Goal: Find contact information: Find contact information

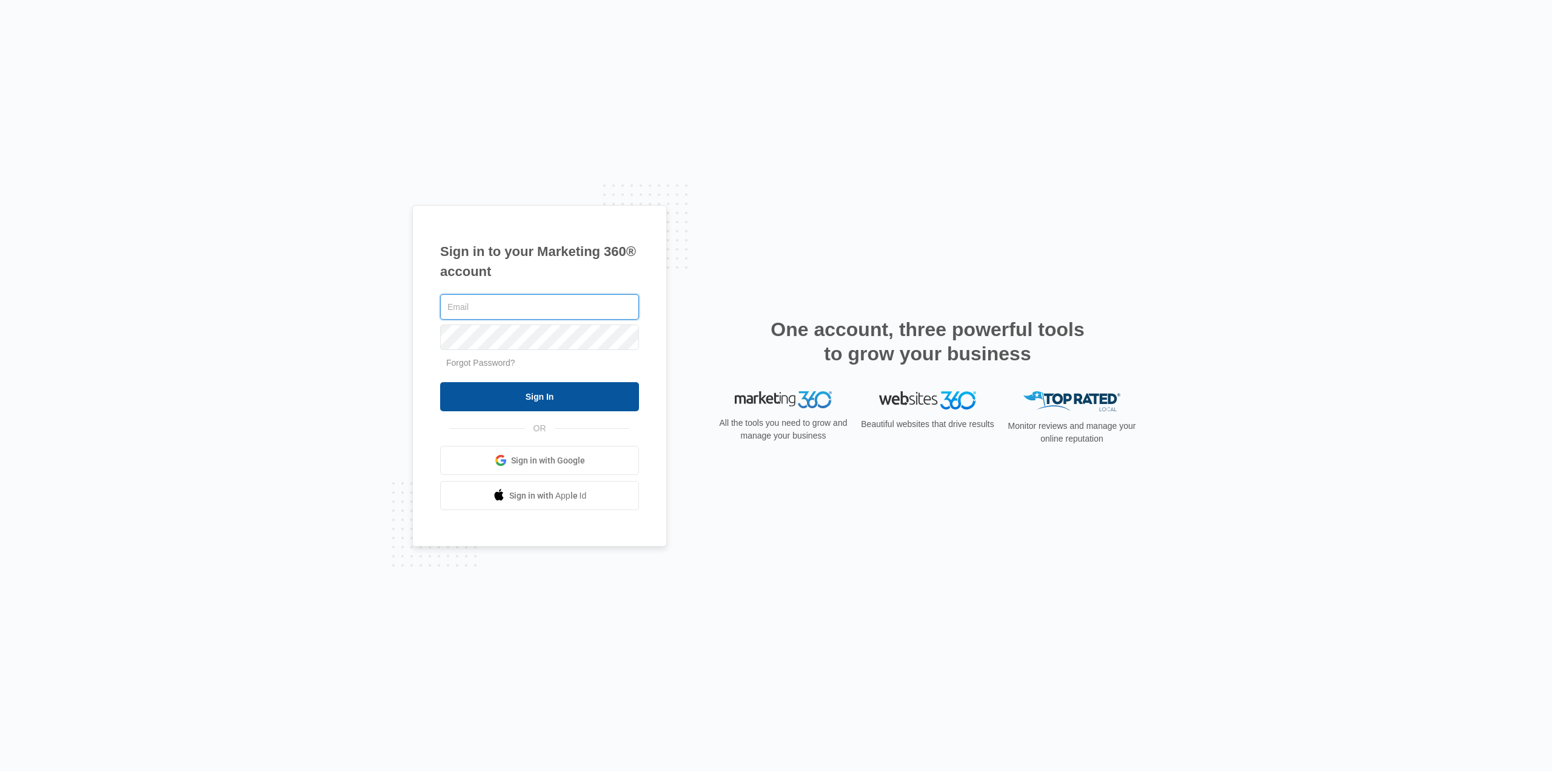
type input "[PERSON_NAME][EMAIL_ADDRESS][DOMAIN_NAME]"
click at [532, 392] on input "Sign In" at bounding box center [539, 396] width 199 height 29
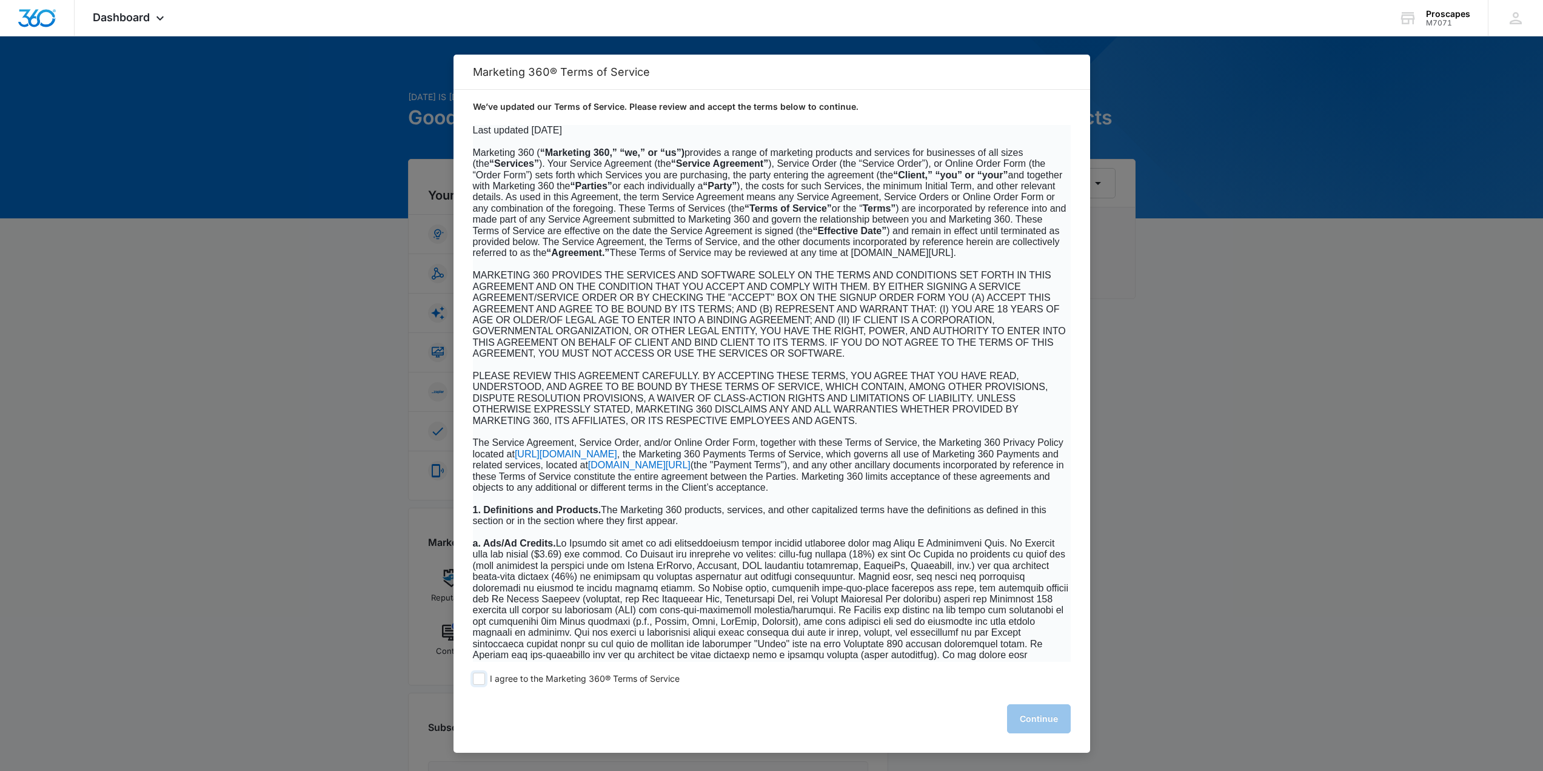
drag, startPoint x: 484, startPoint y: 678, endPoint x: 515, endPoint y: 684, distance: 31.4
click at [484, 678] on span at bounding box center [479, 678] width 12 height 12
click at [484, 678] on input "I agree to the Marketing 360® Terms of Service" at bounding box center [479, 678] width 12 height 12
checkbox input "true"
click at [1054, 718] on button "Continue" at bounding box center [1039, 718] width 64 height 29
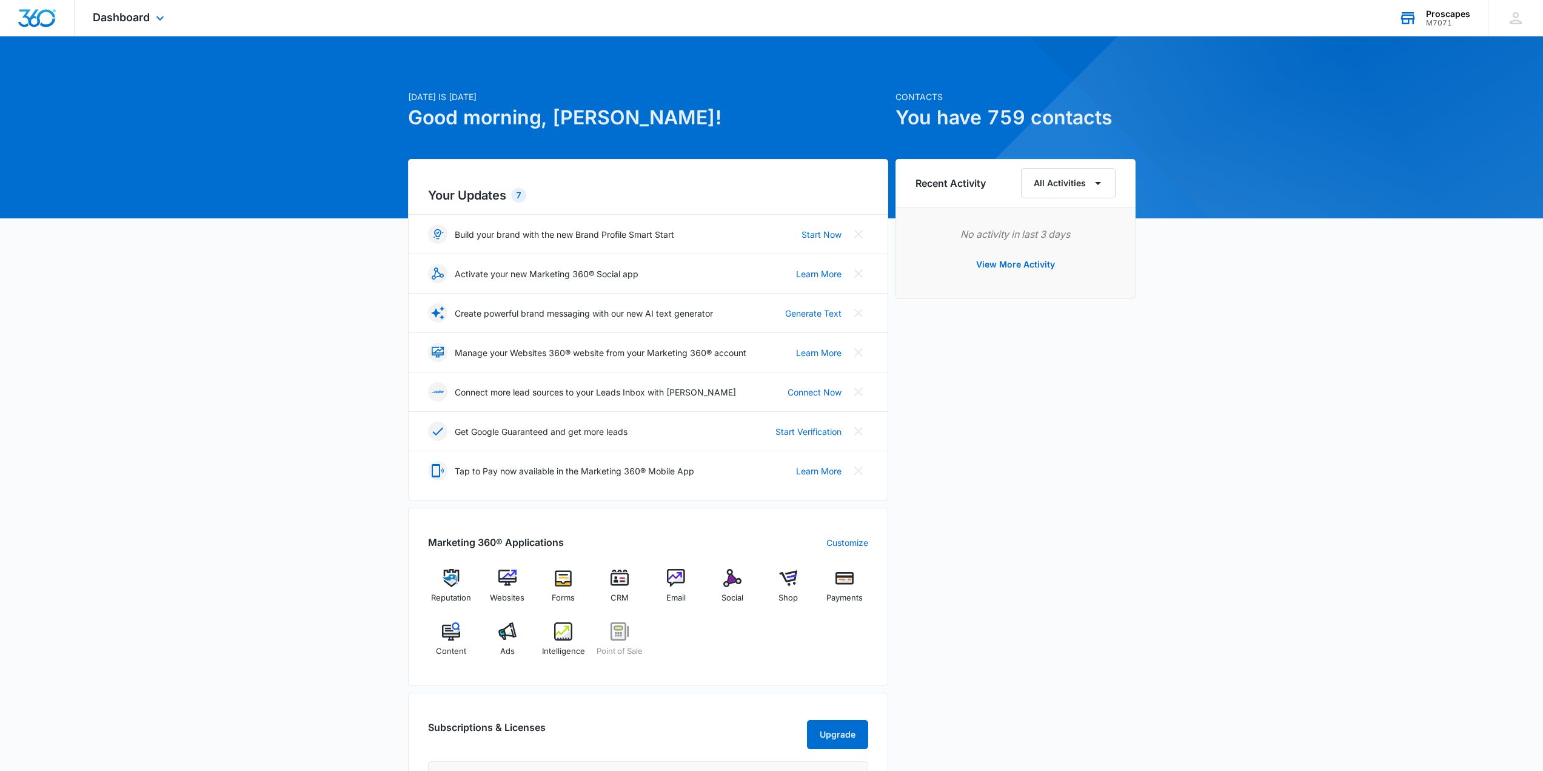
click at [1449, 23] on div "M7071" at bounding box center [1448, 23] width 44 height 8
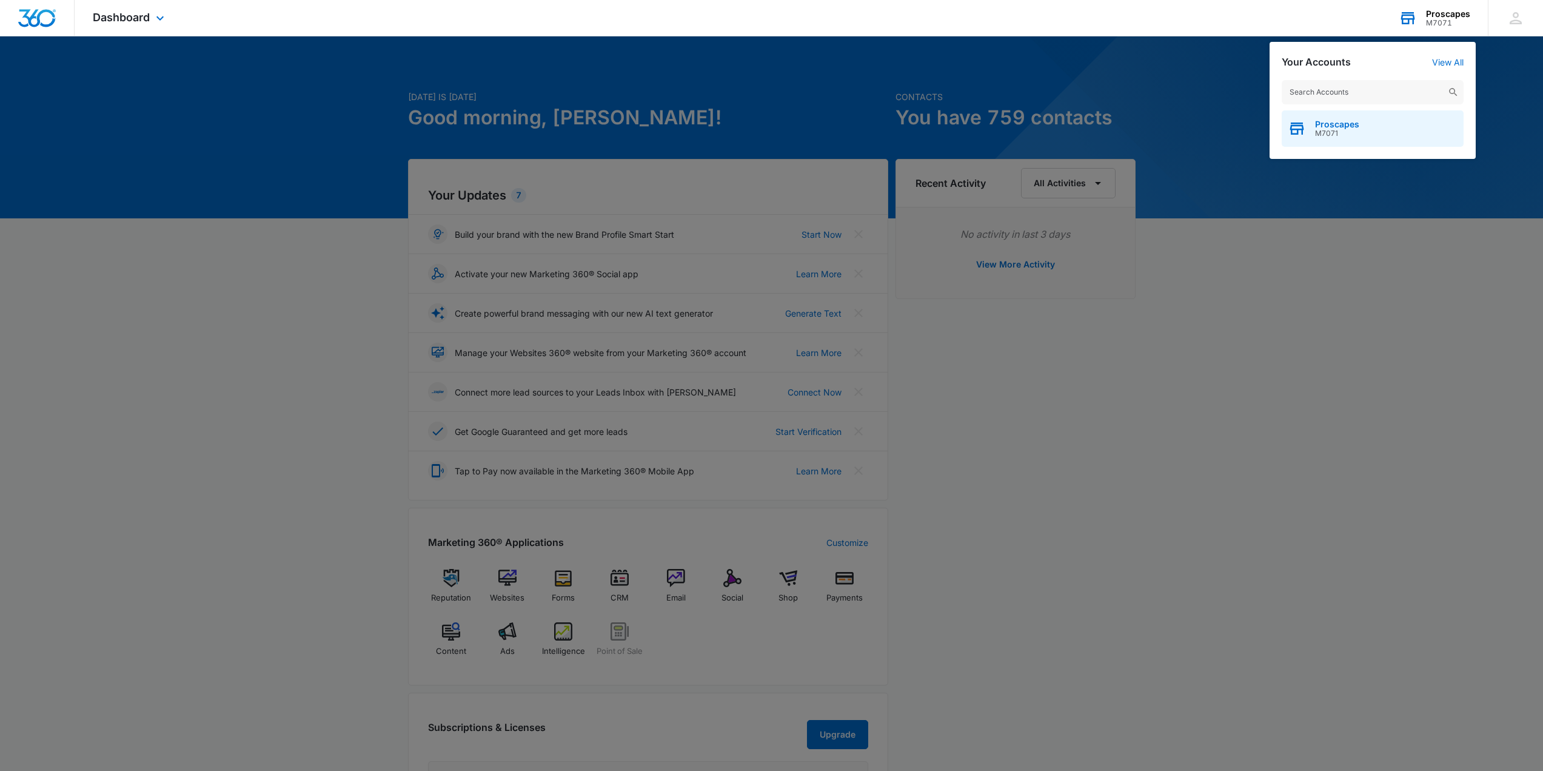
click at [1327, 124] on span "Proscapes" at bounding box center [1337, 124] width 44 height 10
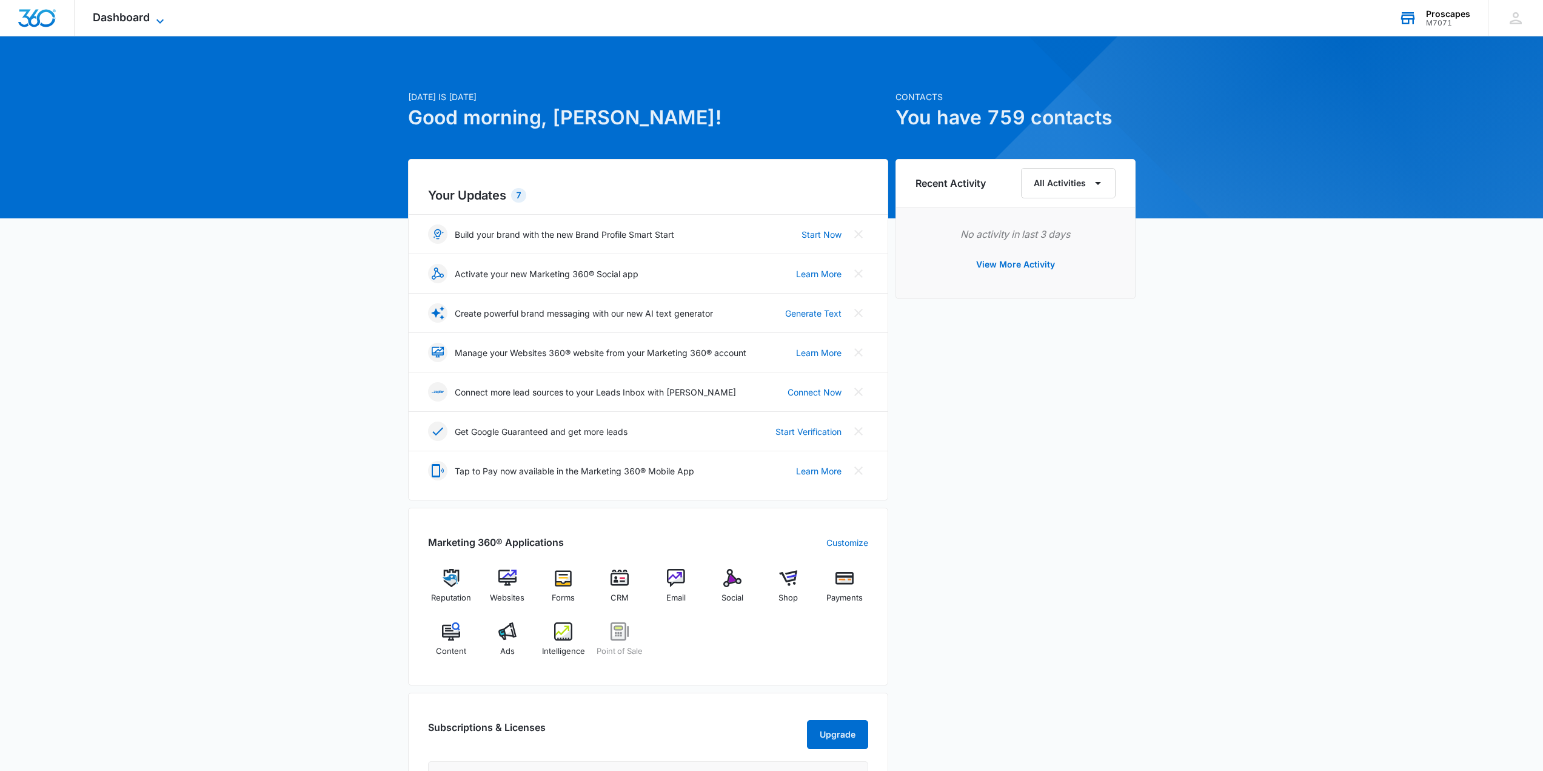
click at [157, 16] on icon at bounding box center [160, 21] width 15 height 15
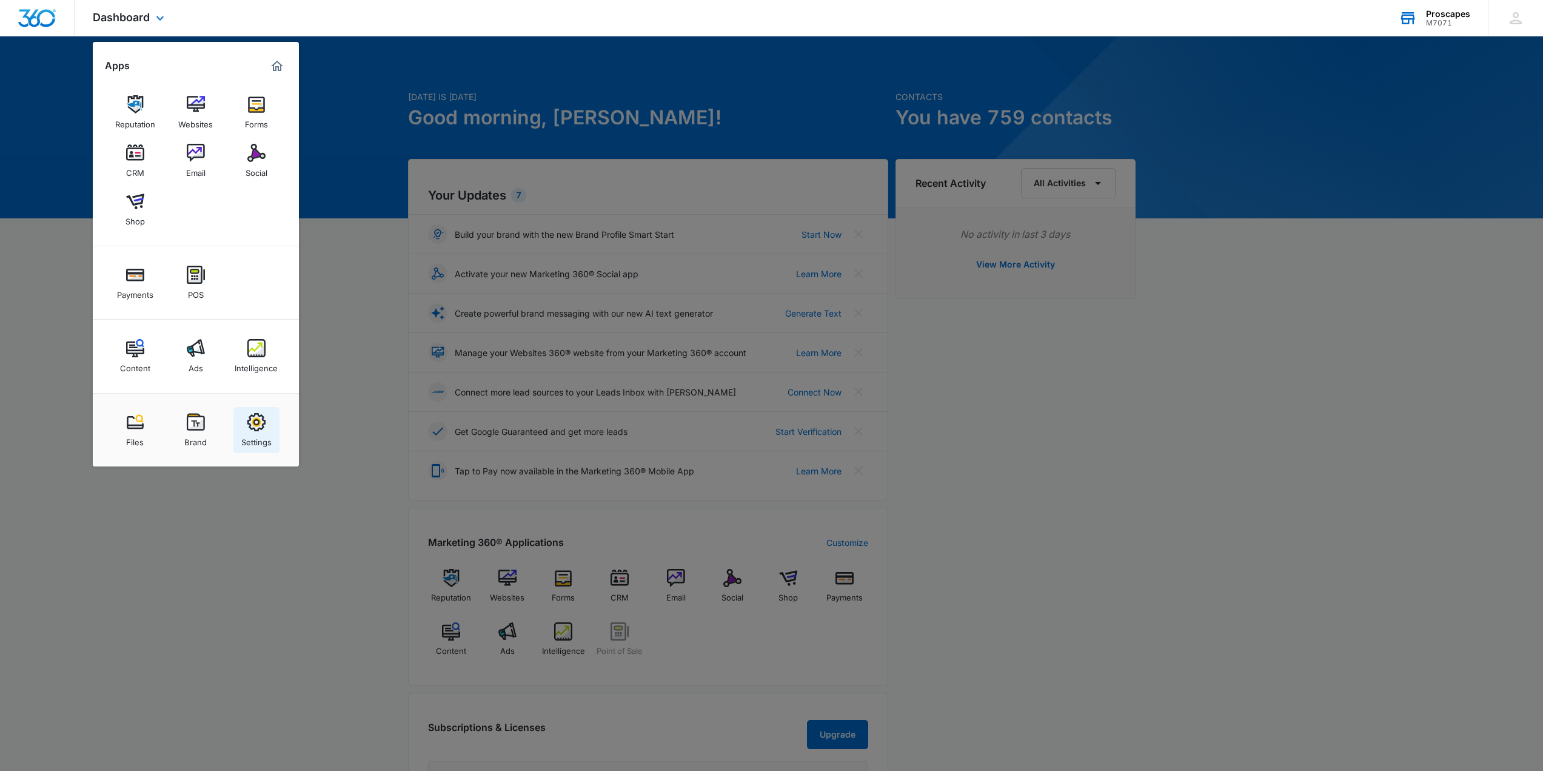
click at [258, 426] on img at bounding box center [256, 422] width 18 height 18
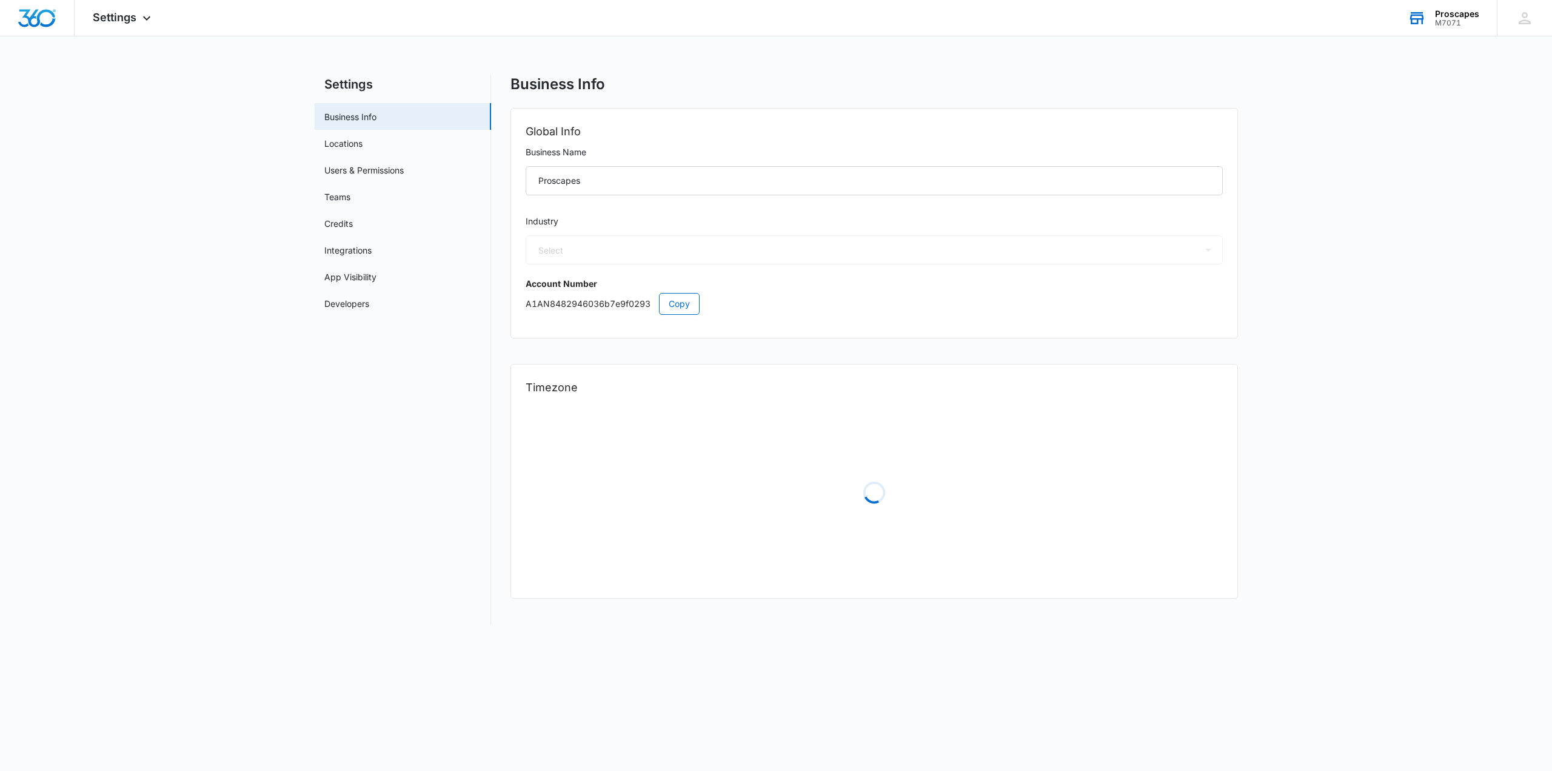
select select "US"
select select "America/[GEOGRAPHIC_DATA]"
select select "5"
click at [358, 176] on link "Users & Permissions" at bounding box center [363, 170] width 79 height 13
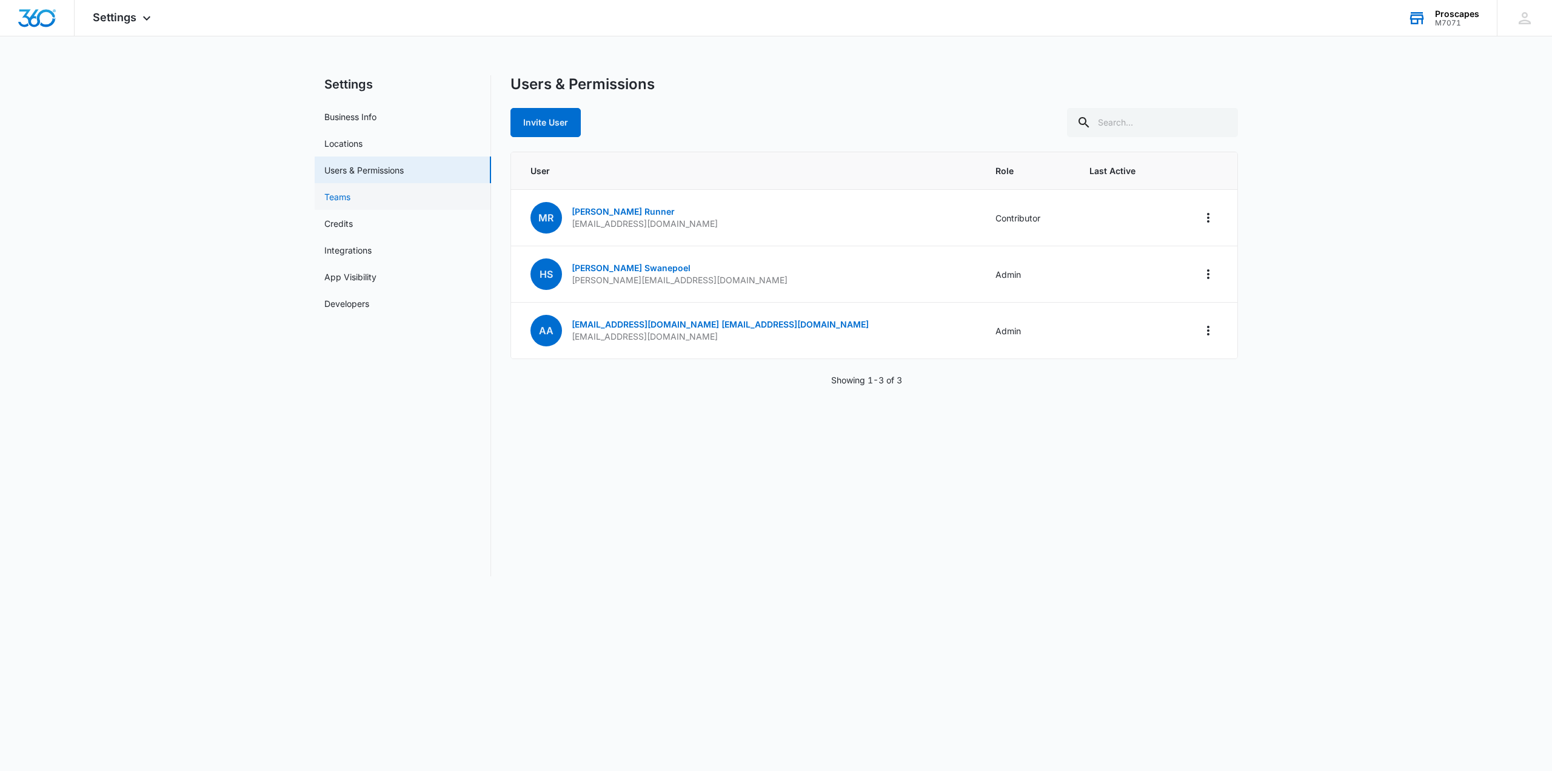
click at [325, 202] on link "Teams" at bounding box center [337, 196] width 26 height 13
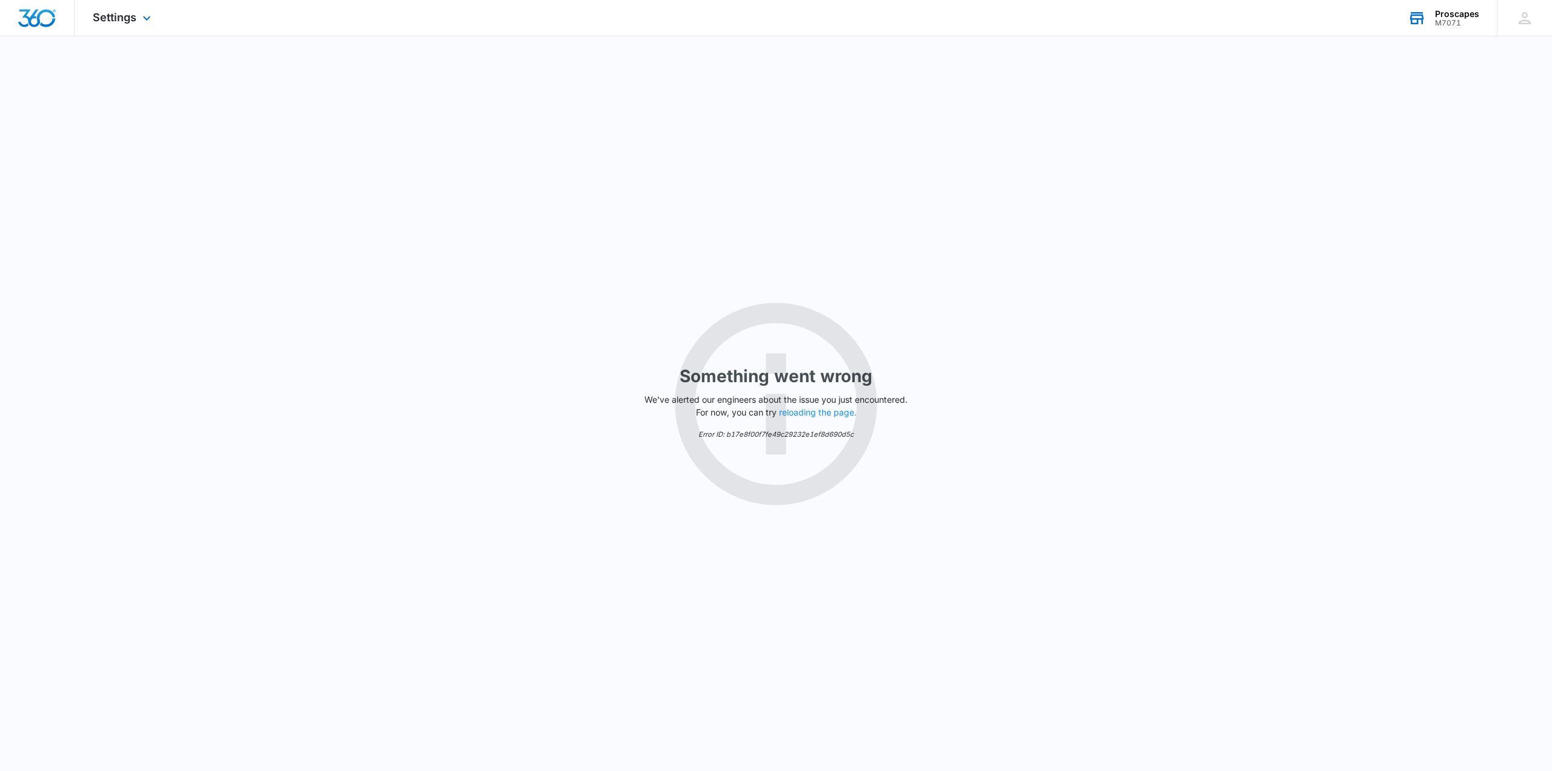
click at [37, 19] on img "Dashboard" at bounding box center [37, 18] width 39 height 18
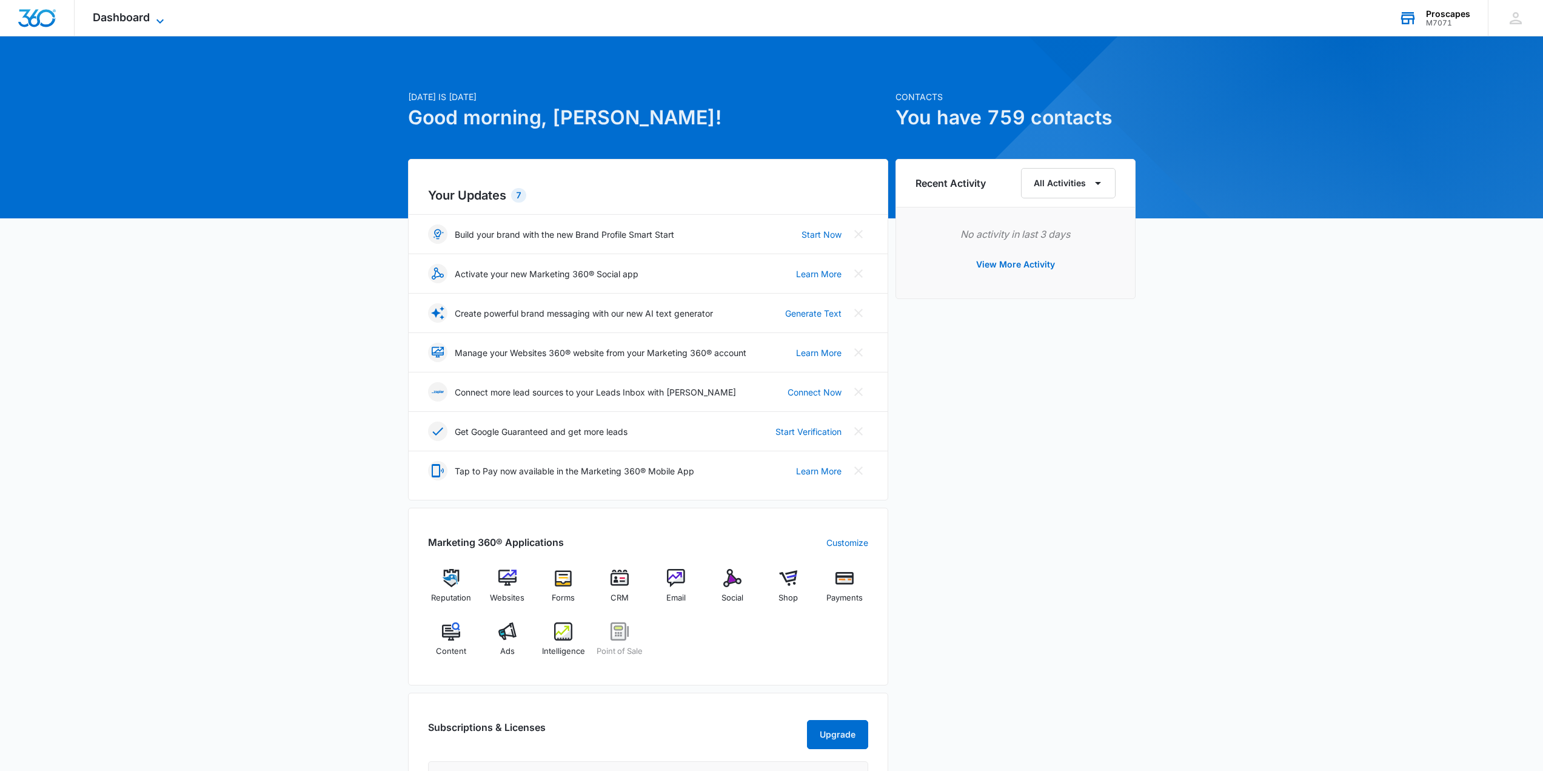
click at [115, 12] on span "Dashboard" at bounding box center [121, 17] width 57 height 13
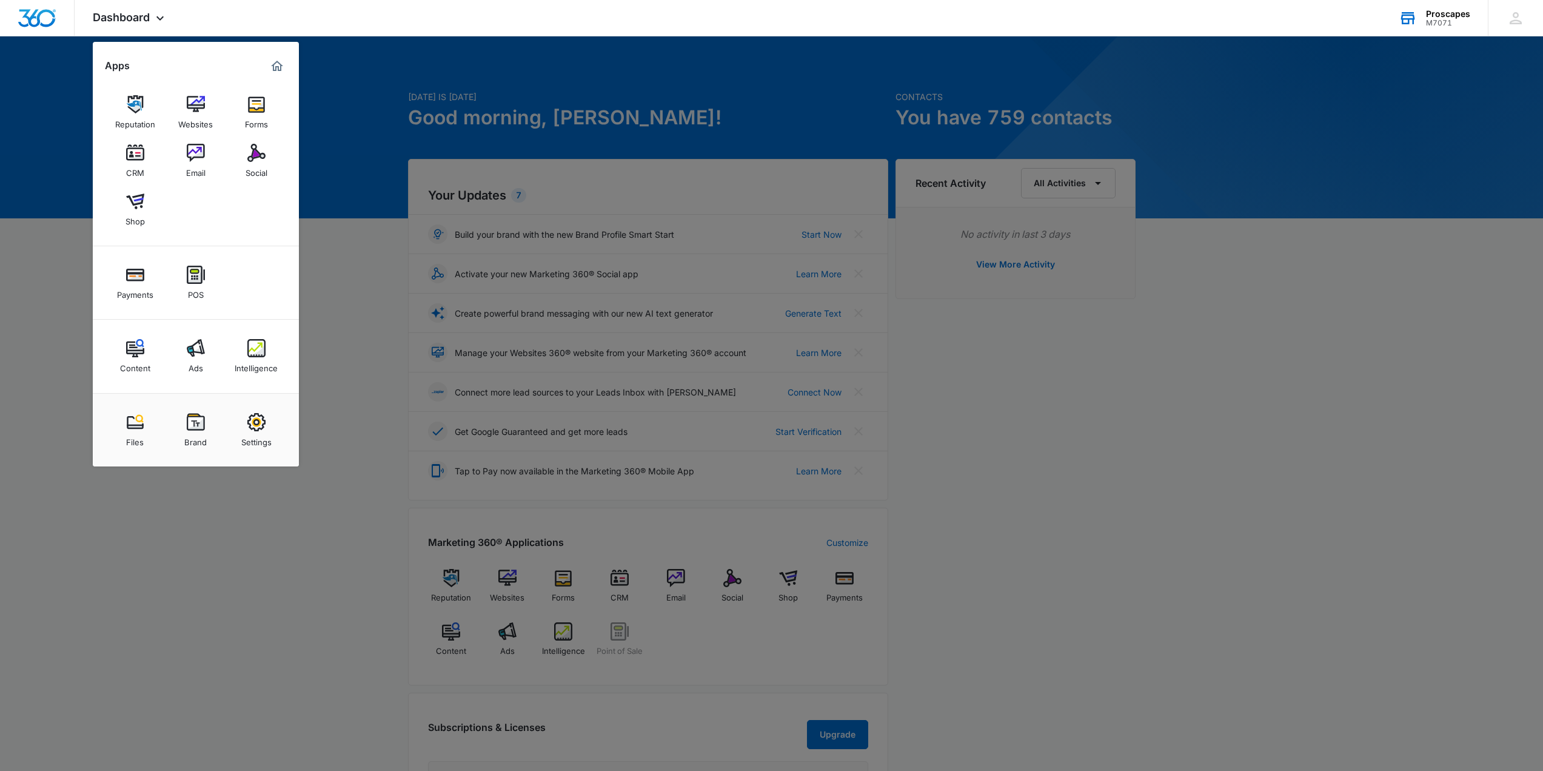
click at [258, 424] on img at bounding box center [256, 422] width 18 height 18
select select "5"
select select "US"
select select "America/[GEOGRAPHIC_DATA]"
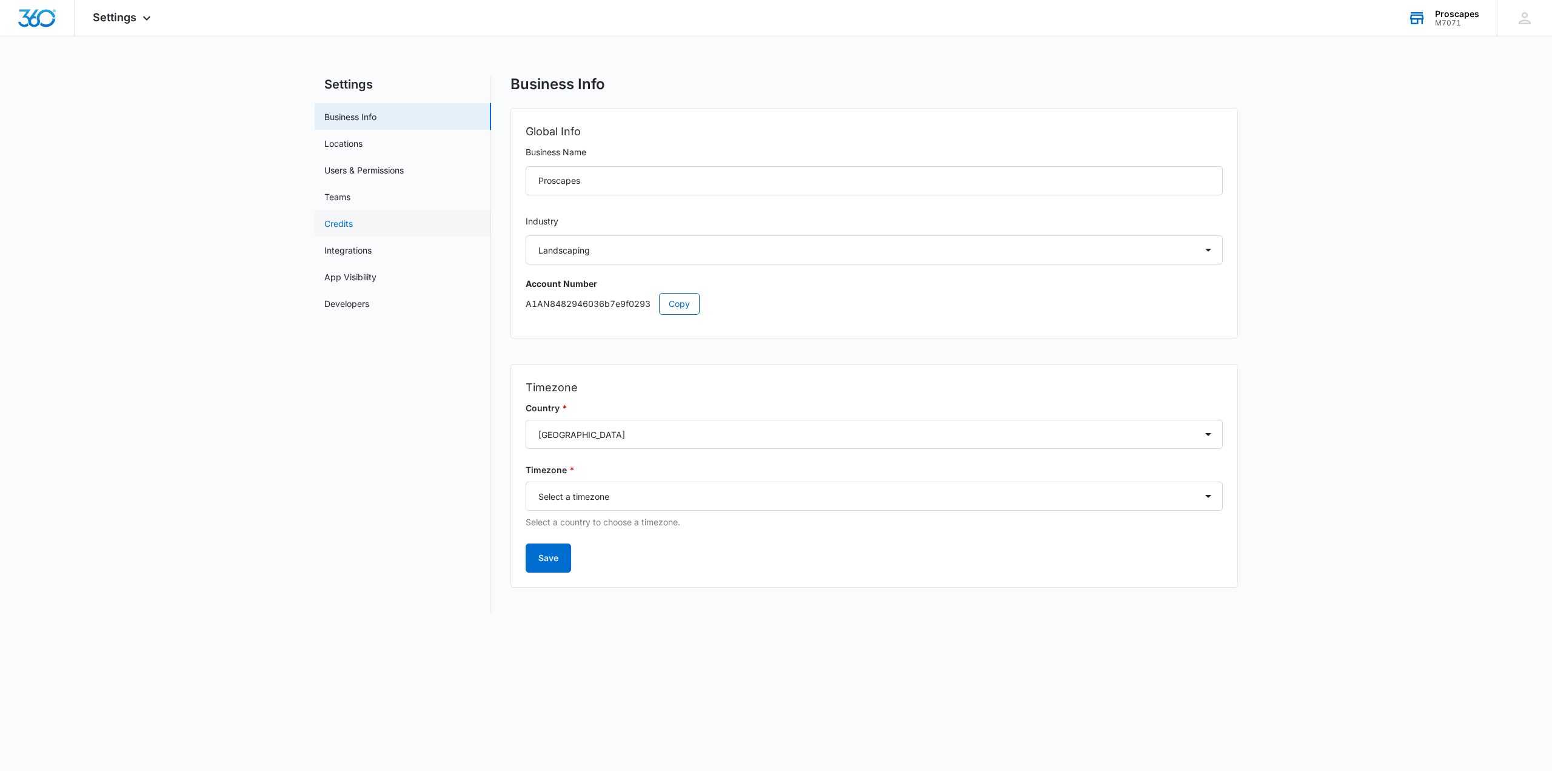
click at [353, 223] on link "Credits" at bounding box center [338, 223] width 28 height 13
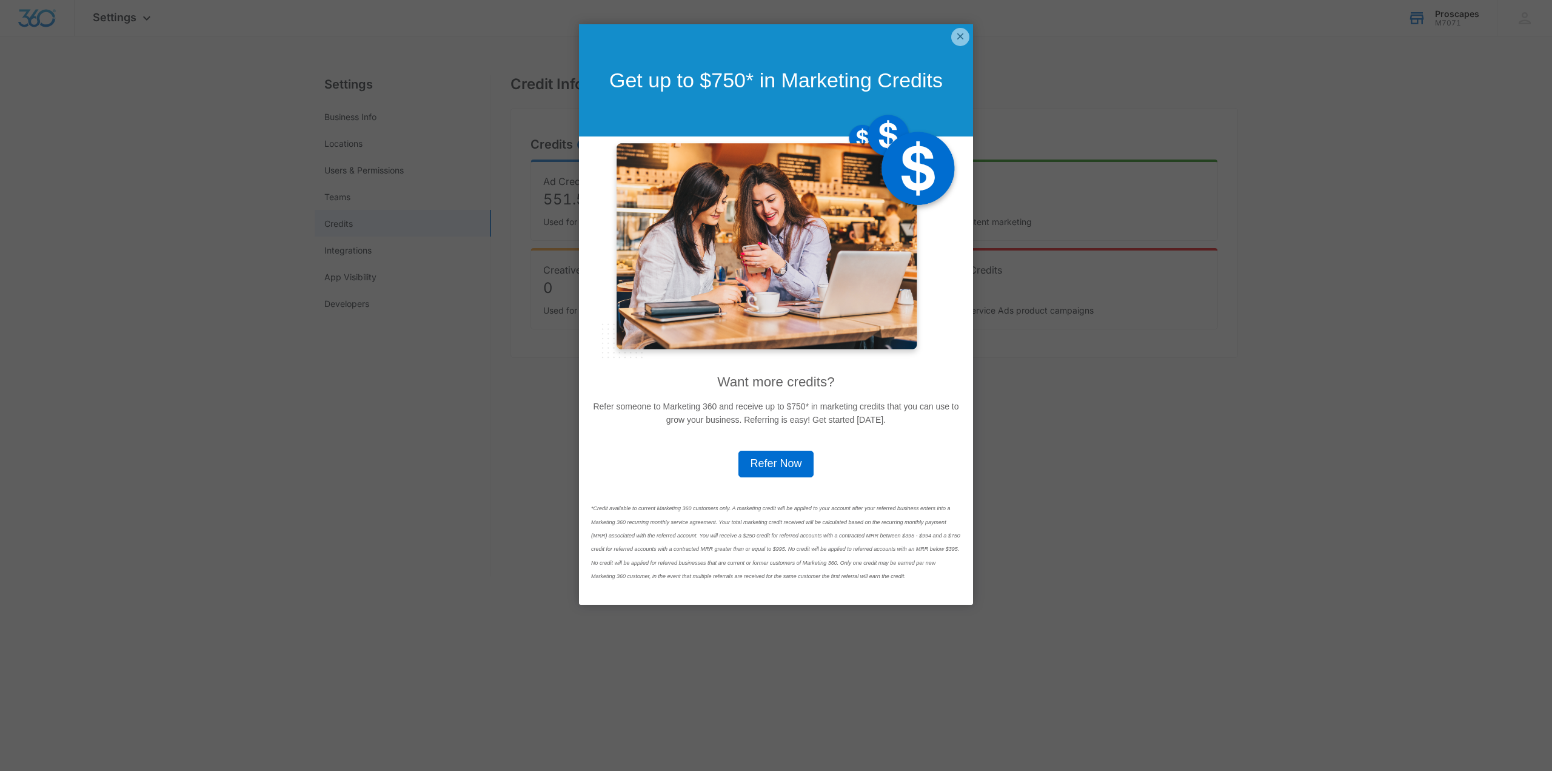
click at [957, 35] on link "×" at bounding box center [960, 37] width 18 height 18
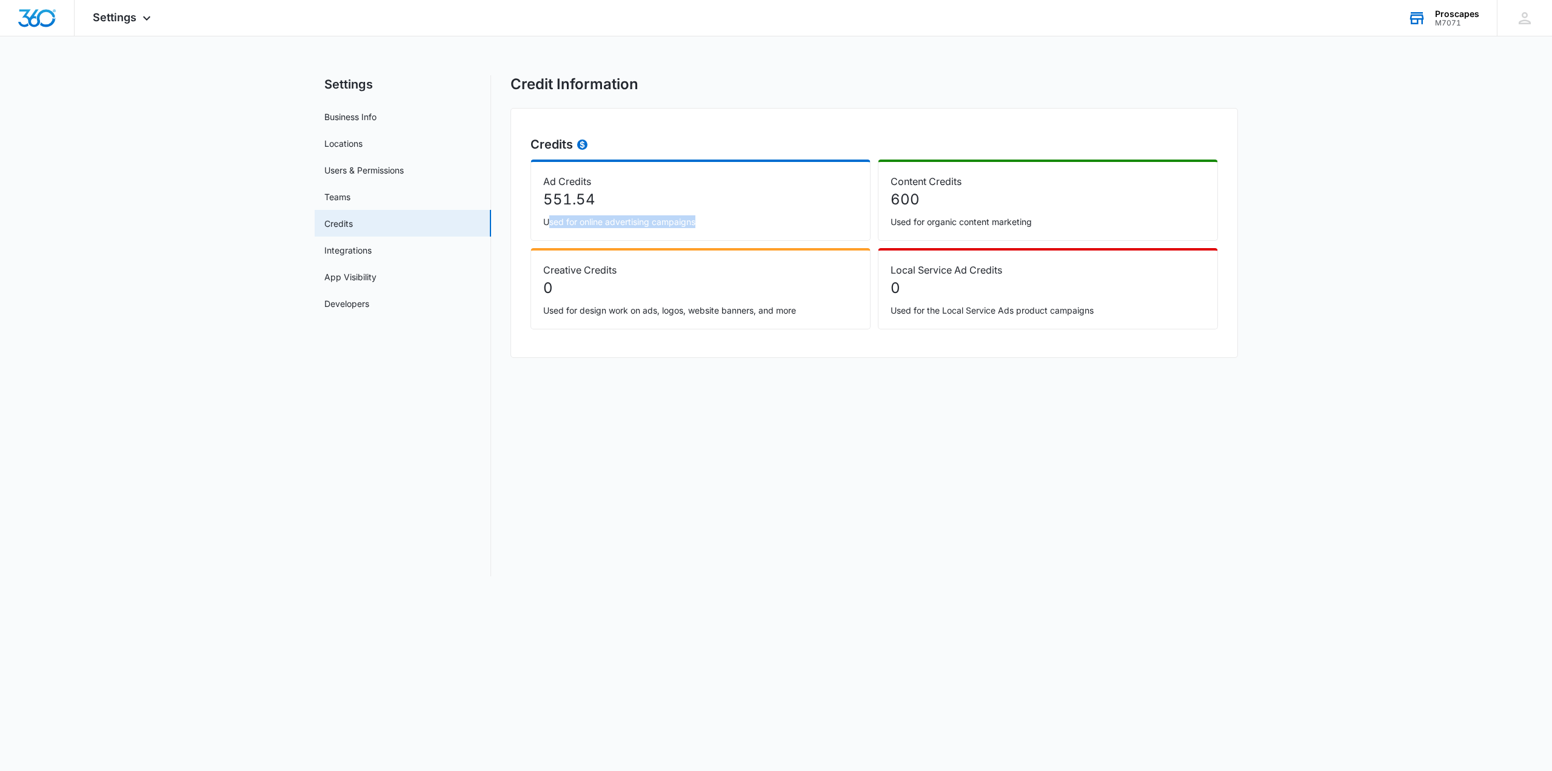
drag, startPoint x: 550, startPoint y: 222, endPoint x: 723, endPoint y: 230, distance: 173.6
click at [723, 230] on div "Ad Credits 551.54 Used for online advertising campaigns" at bounding box center [701, 199] width 340 height 81
click at [729, 224] on p "Used for online advertising campaigns" at bounding box center [700, 221] width 315 height 13
click at [1516, 18] on icon at bounding box center [1525, 18] width 18 height 18
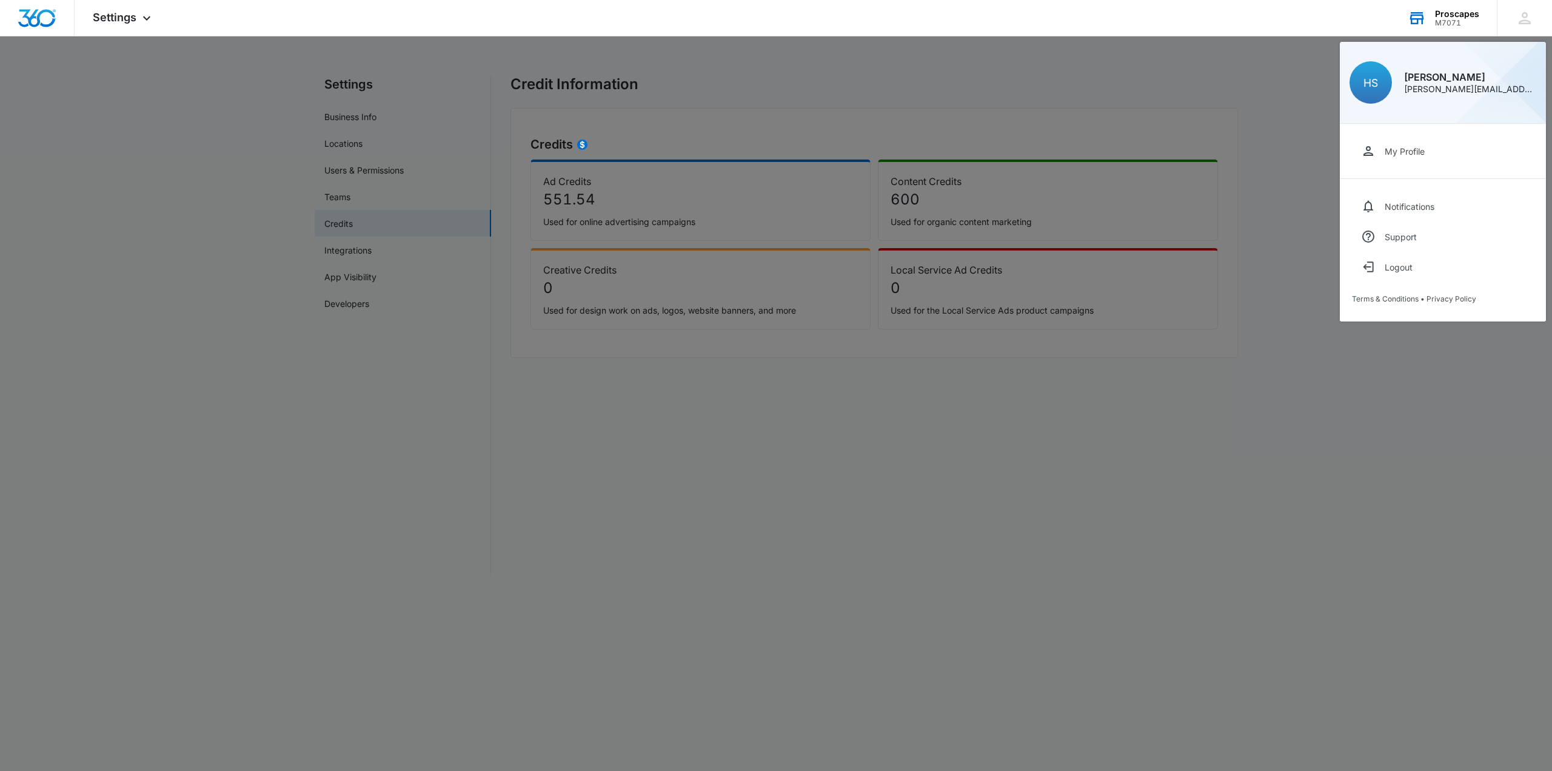
click at [1166, 371] on div at bounding box center [776, 385] width 1552 height 771
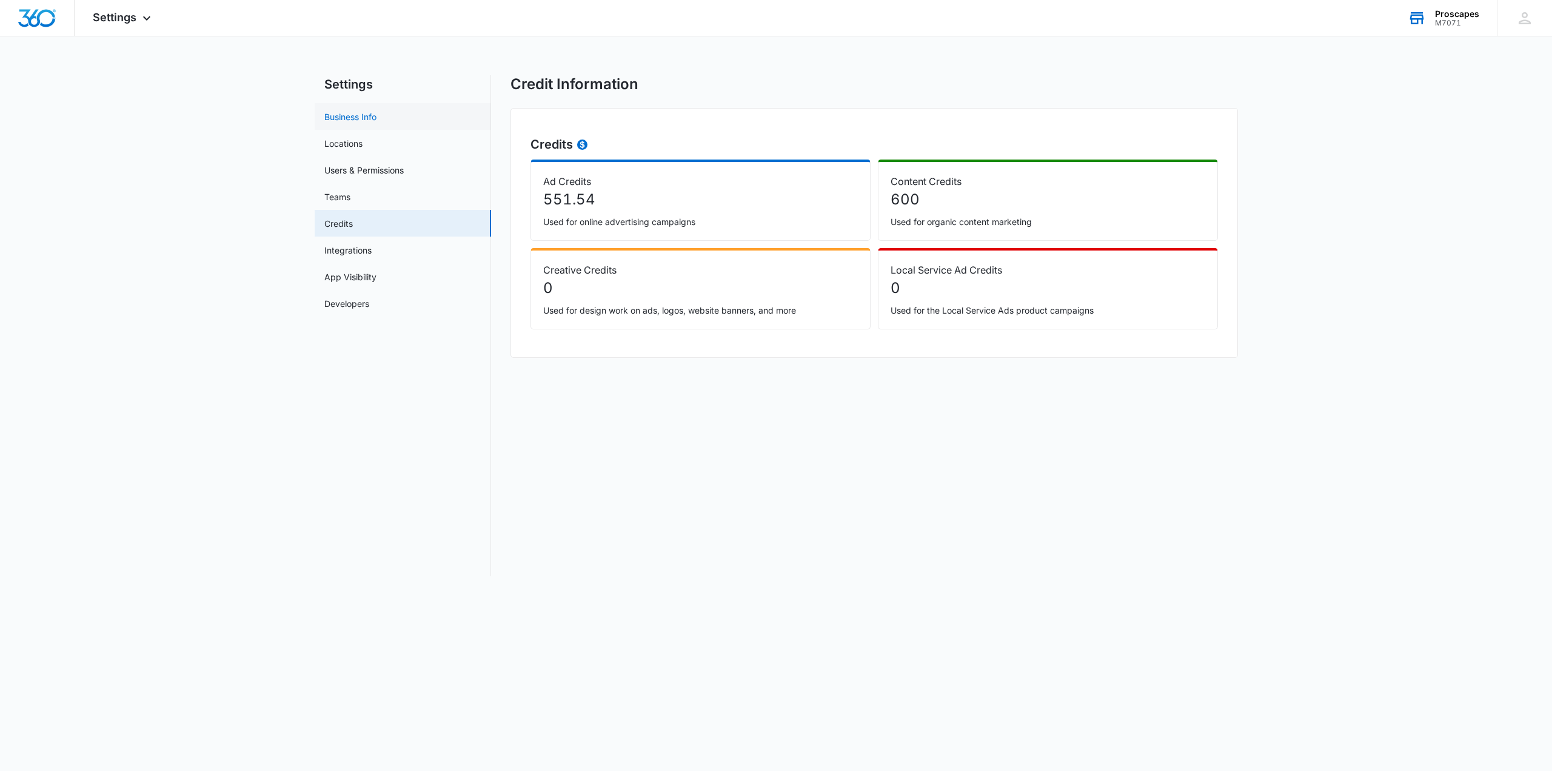
click at [364, 112] on link "Business Info" at bounding box center [350, 116] width 52 height 13
select select "5"
select select "US"
select select "America/[GEOGRAPHIC_DATA]"
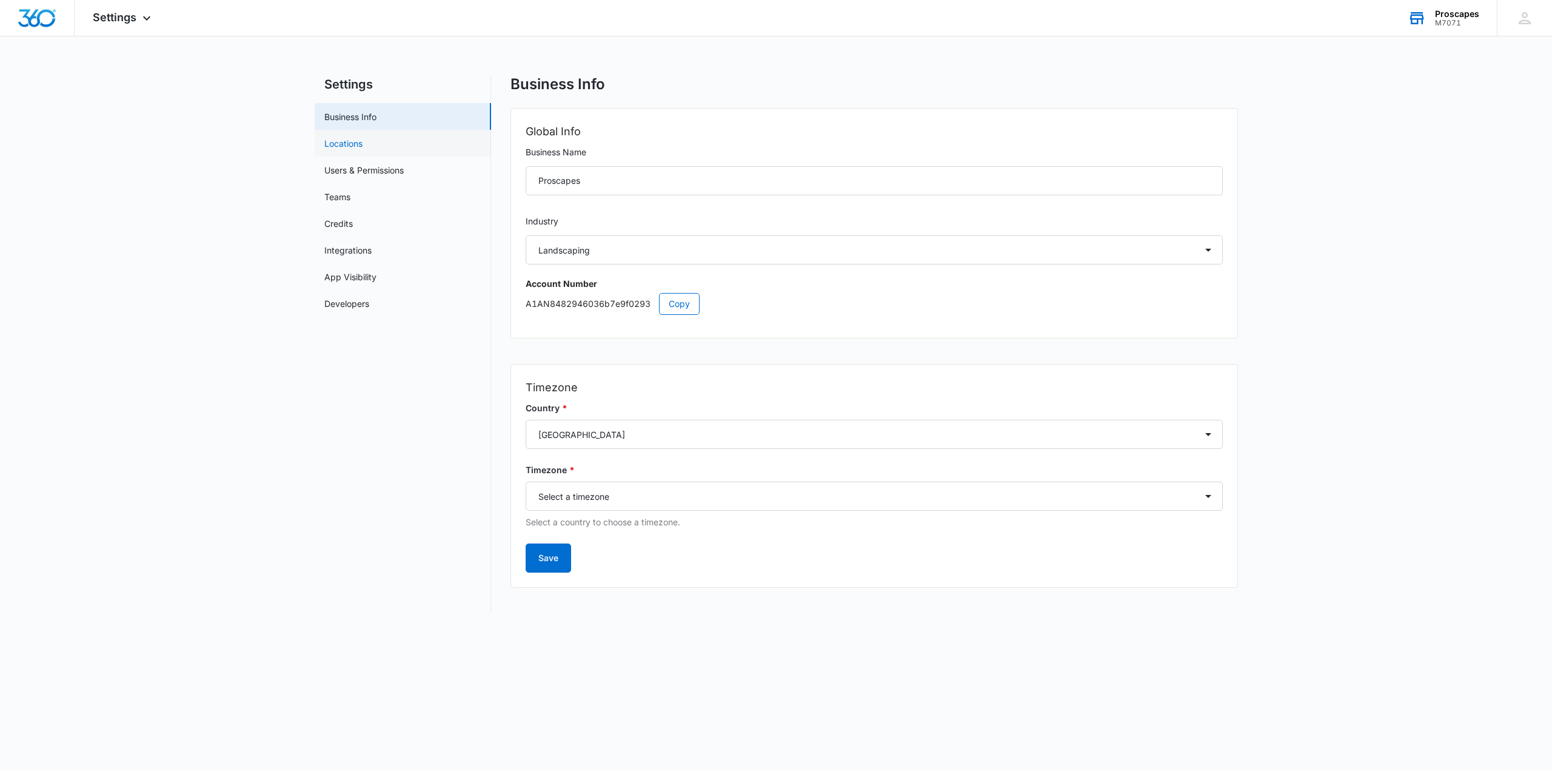
click at [332, 149] on link "Locations" at bounding box center [343, 143] width 38 height 13
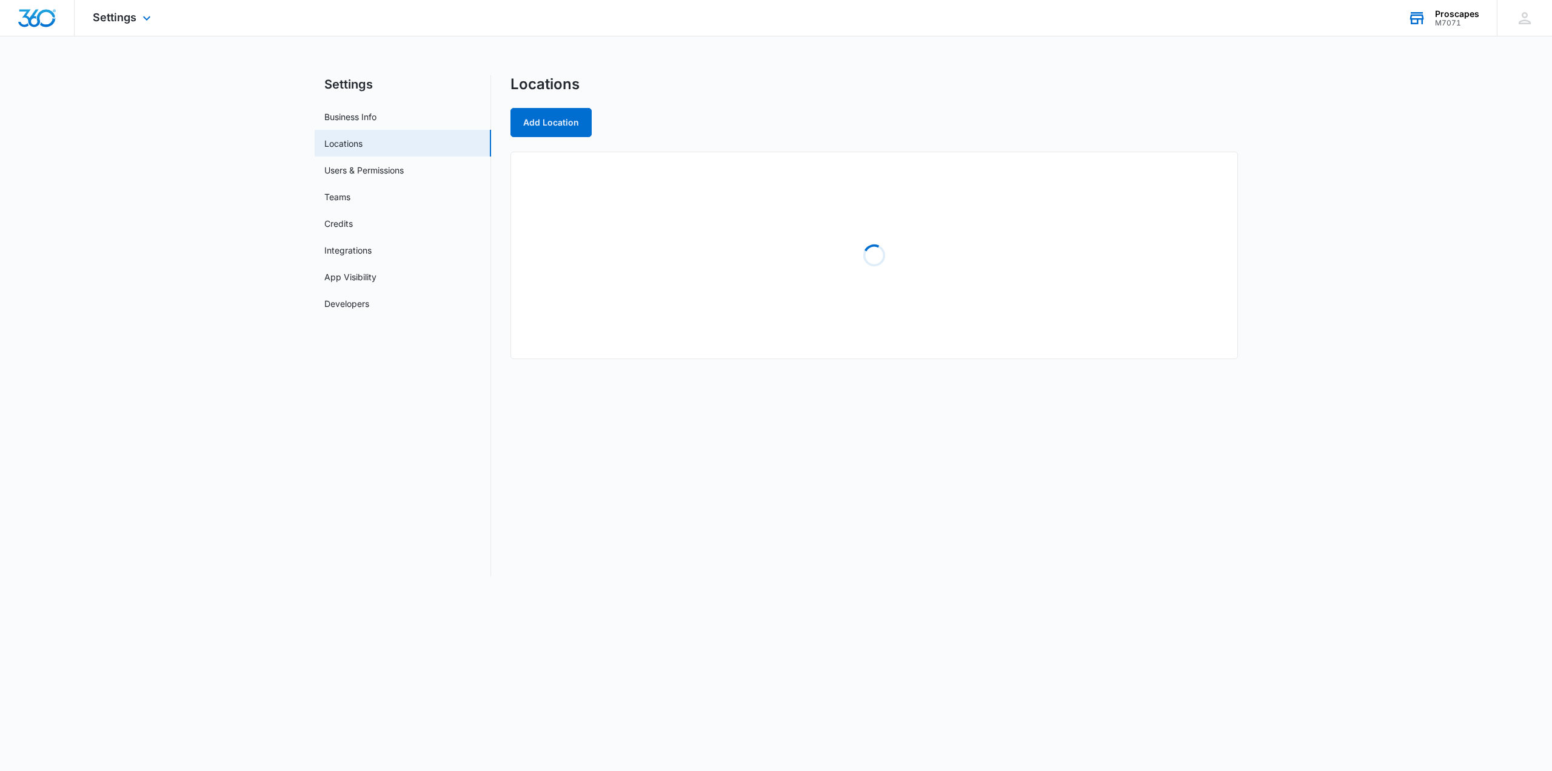
click at [51, 24] on img "Dashboard" at bounding box center [37, 18] width 39 height 18
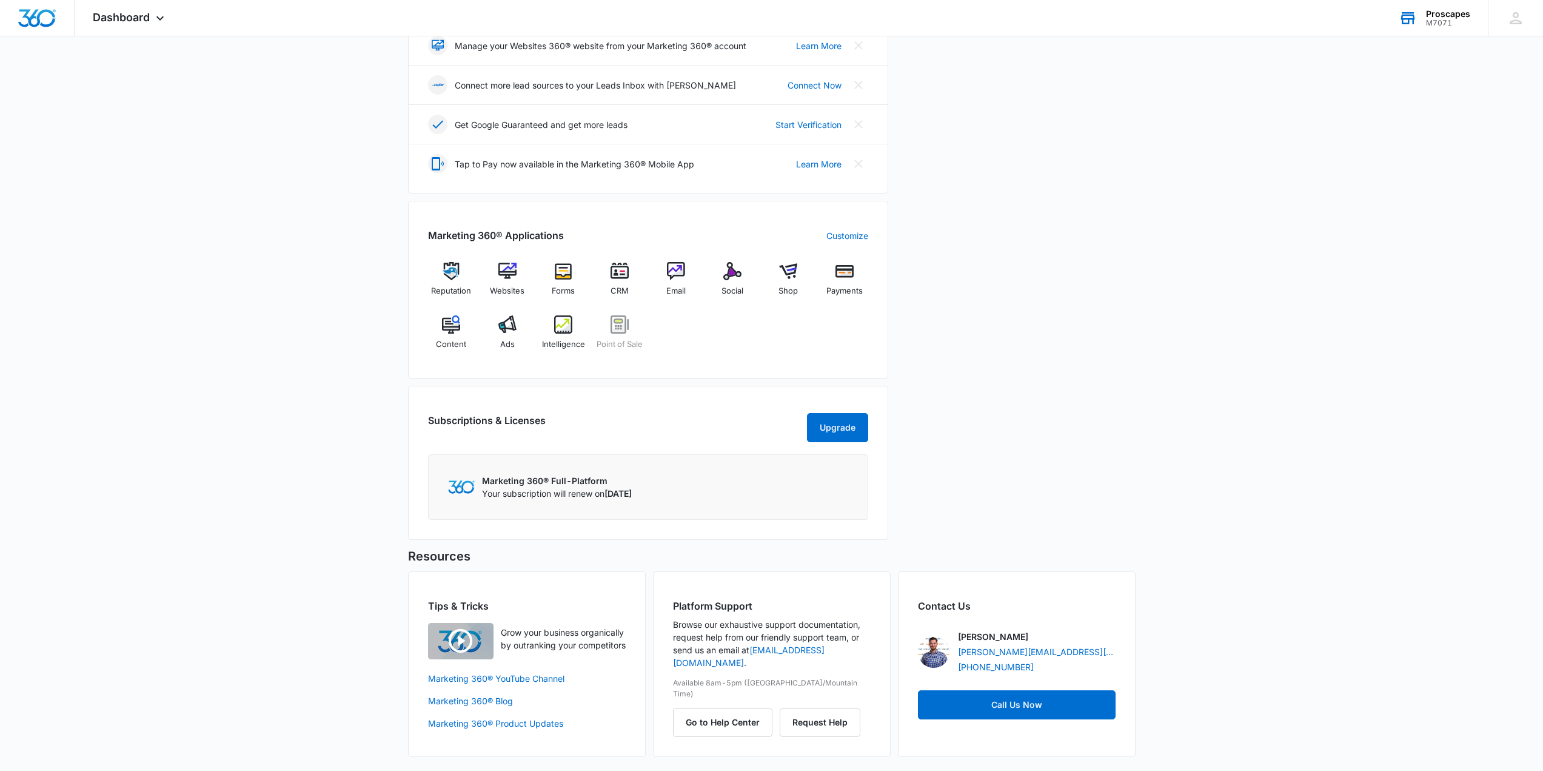
scroll to position [320, 0]
click at [991, 652] on link "[PERSON_NAME][EMAIL_ADDRESS][PERSON_NAME][DOMAIN_NAME]" at bounding box center [1037, 650] width 158 height 13
click at [936, 377] on div "Recent Activity All Activities No activity in last 3 days View More Activity" at bounding box center [1015, 198] width 240 height 695
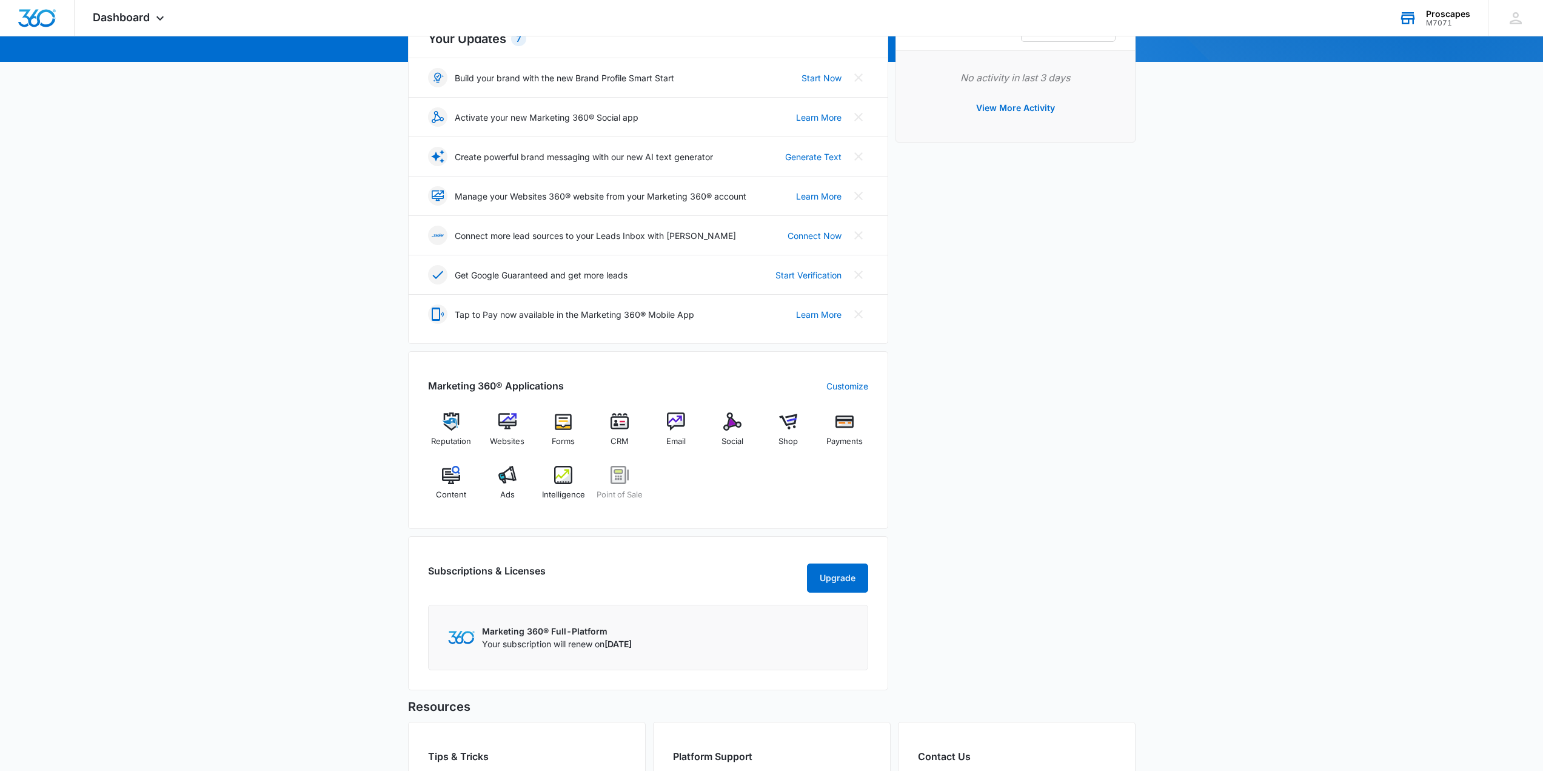
scroll to position [0, 0]
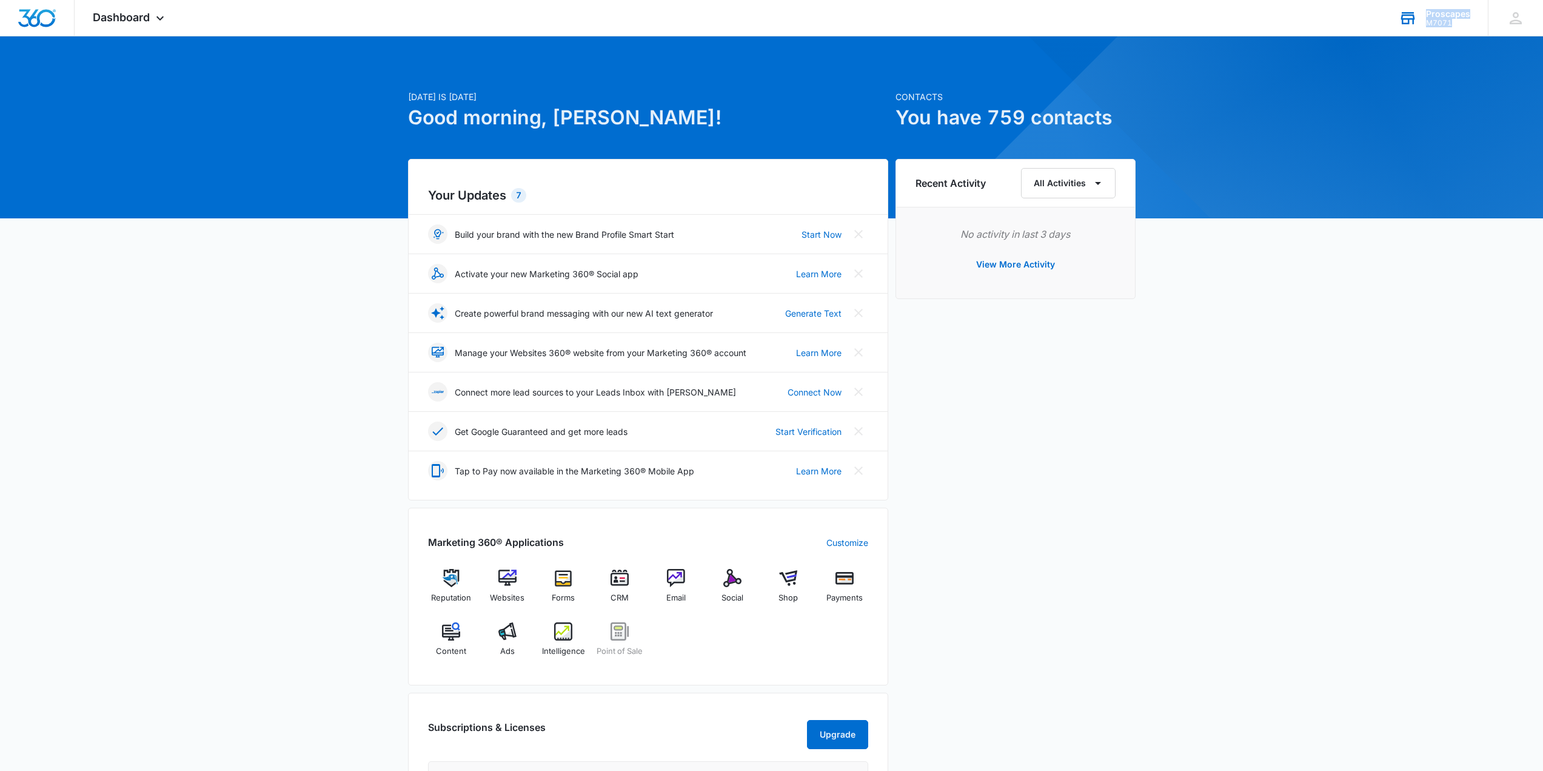
drag, startPoint x: 1466, startPoint y: 22, endPoint x: 1428, endPoint y: 12, distance: 39.6
click at [1428, 12] on div "Proscapes M7071" at bounding box center [1448, 18] width 44 height 18
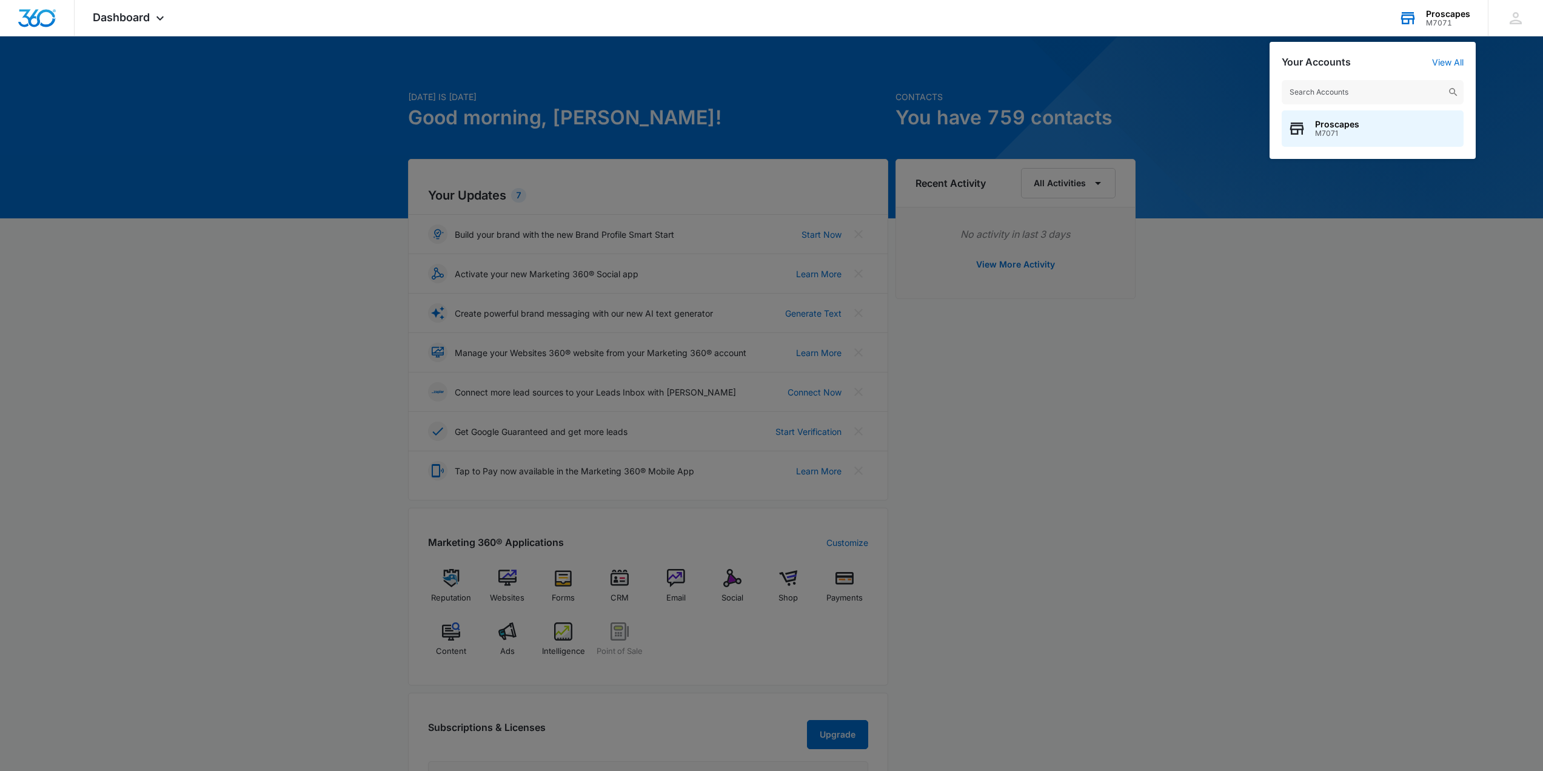
drag, startPoint x: 1441, startPoint y: 14, endPoint x: 1465, endPoint y: 21, distance: 25.9
click at [1465, 21] on div "M7071" at bounding box center [1448, 23] width 44 height 8
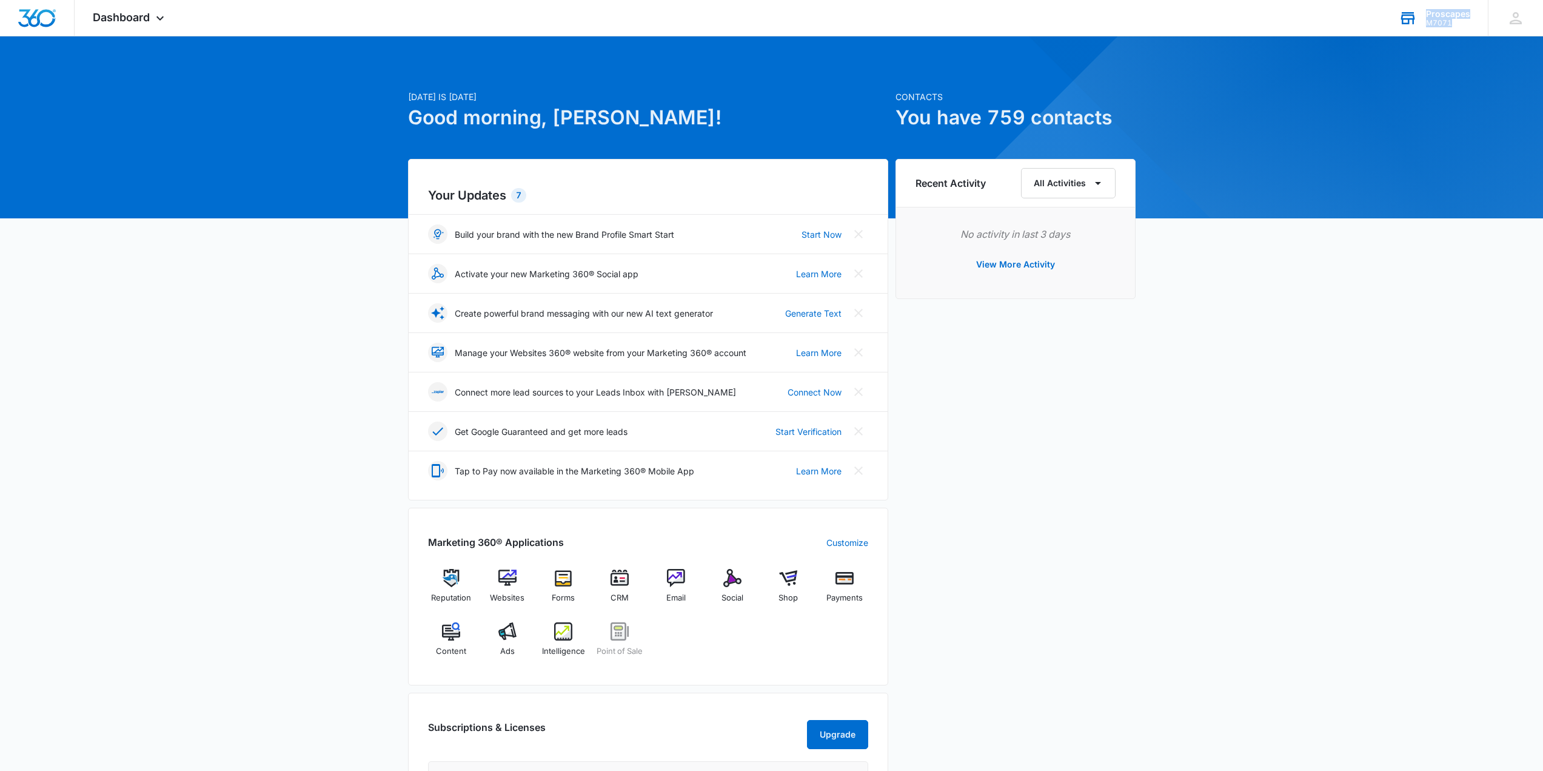
drag, startPoint x: 1459, startPoint y: 22, endPoint x: 1417, endPoint y: 15, distance: 42.6
click at [1417, 15] on div "Proscapes M7071 Your Accounts View All" at bounding box center [1434, 18] width 107 height 36
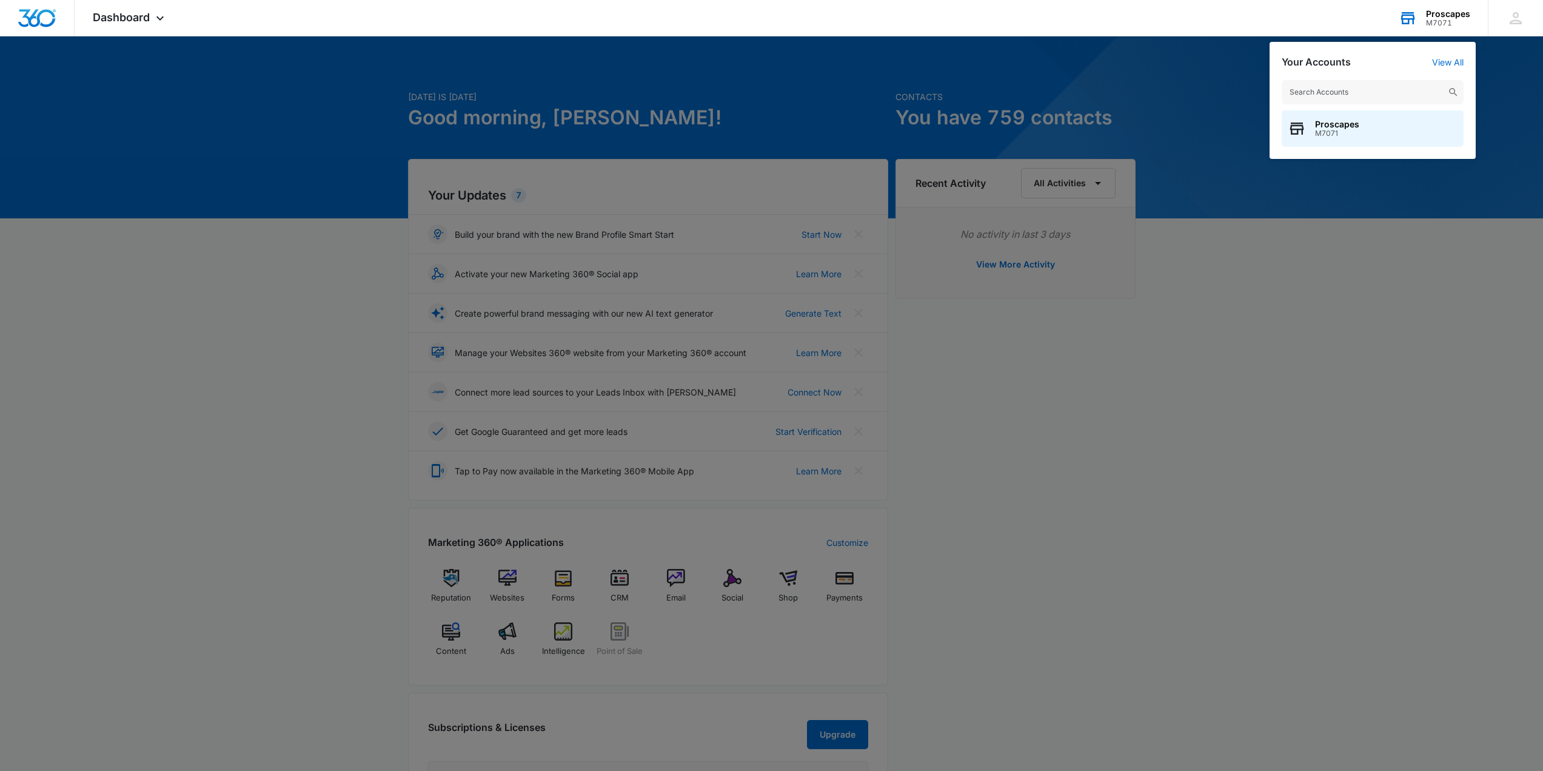
click at [1470, 21] on div "M7071" at bounding box center [1448, 23] width 44 height 8
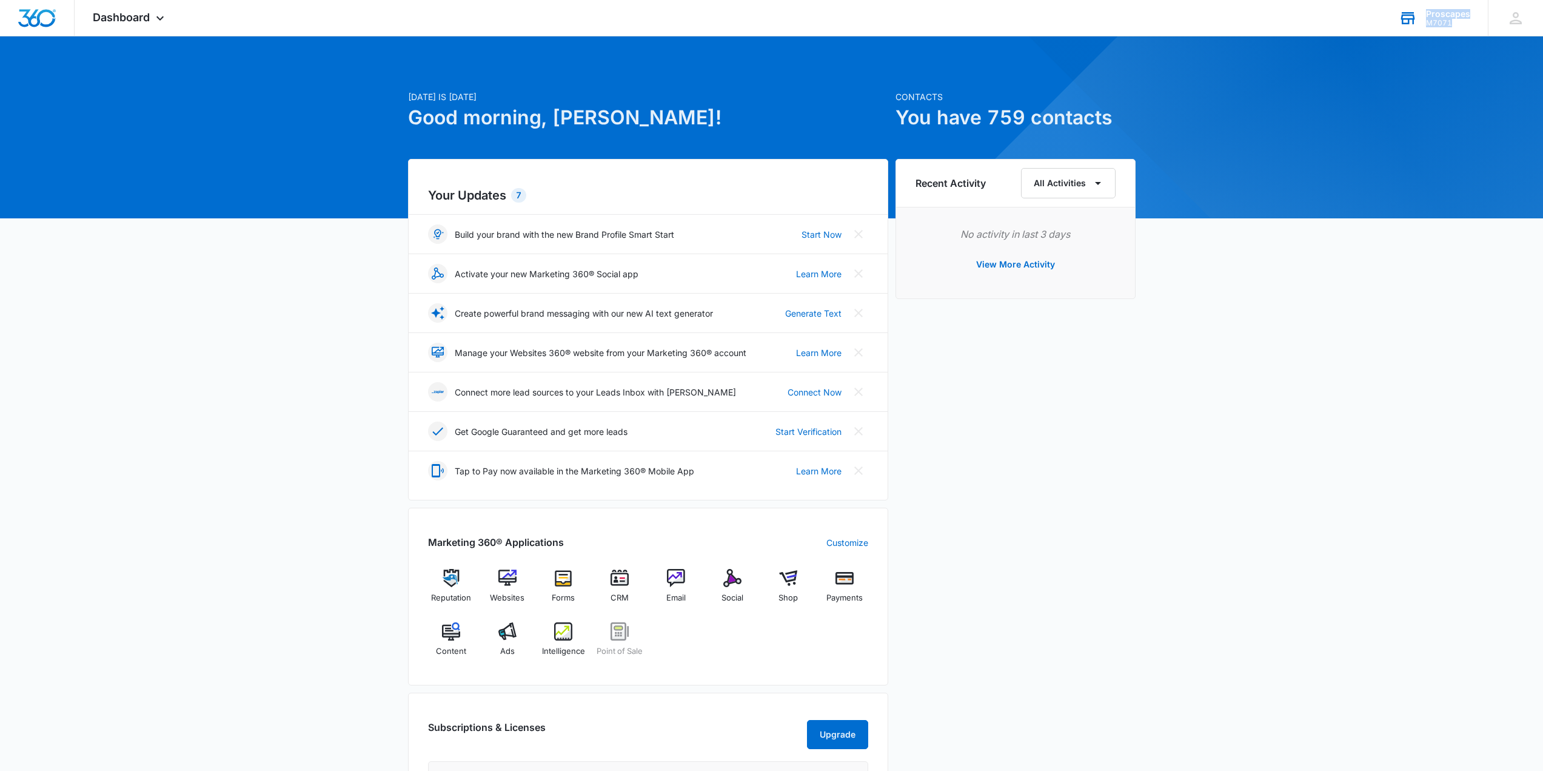
drag, startPoint x: 1464, startPoint y: 24, endPoint x: 1420, endPoint y: 10, distance: 46.4
click at [1420, 10] on div "Proscapes M7071 Your Accounts View All" at bounding box center [1434, 18] width 107 height 36
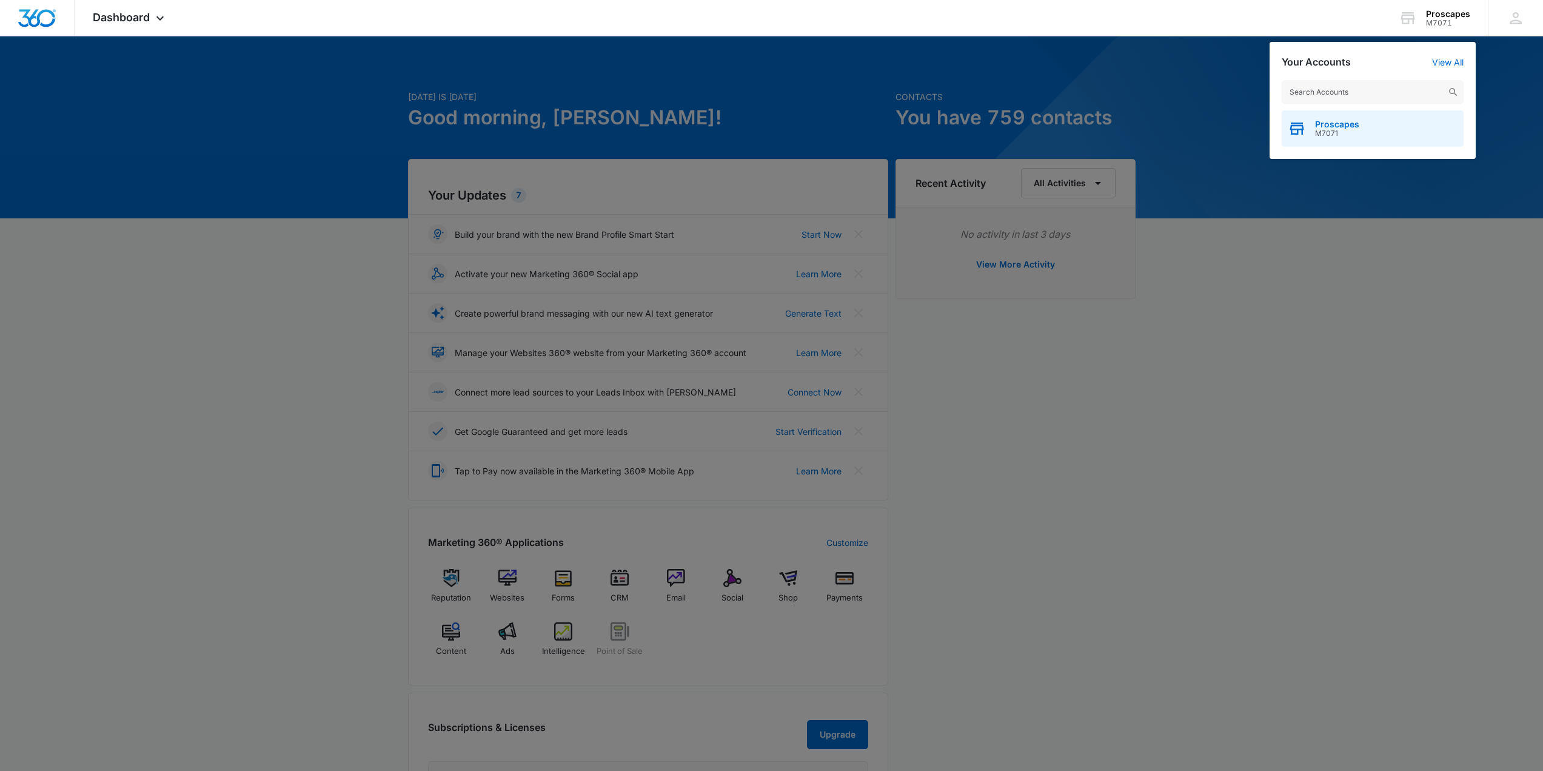
drag, startPoint x: 1344, startPoint y: 135, endPoint x: 1311, endPoint y: 125, distance: 34.7
click at [1311, 125] on div "Proscapes M7071" at bounding box center [1373, 128] width 182 height 36
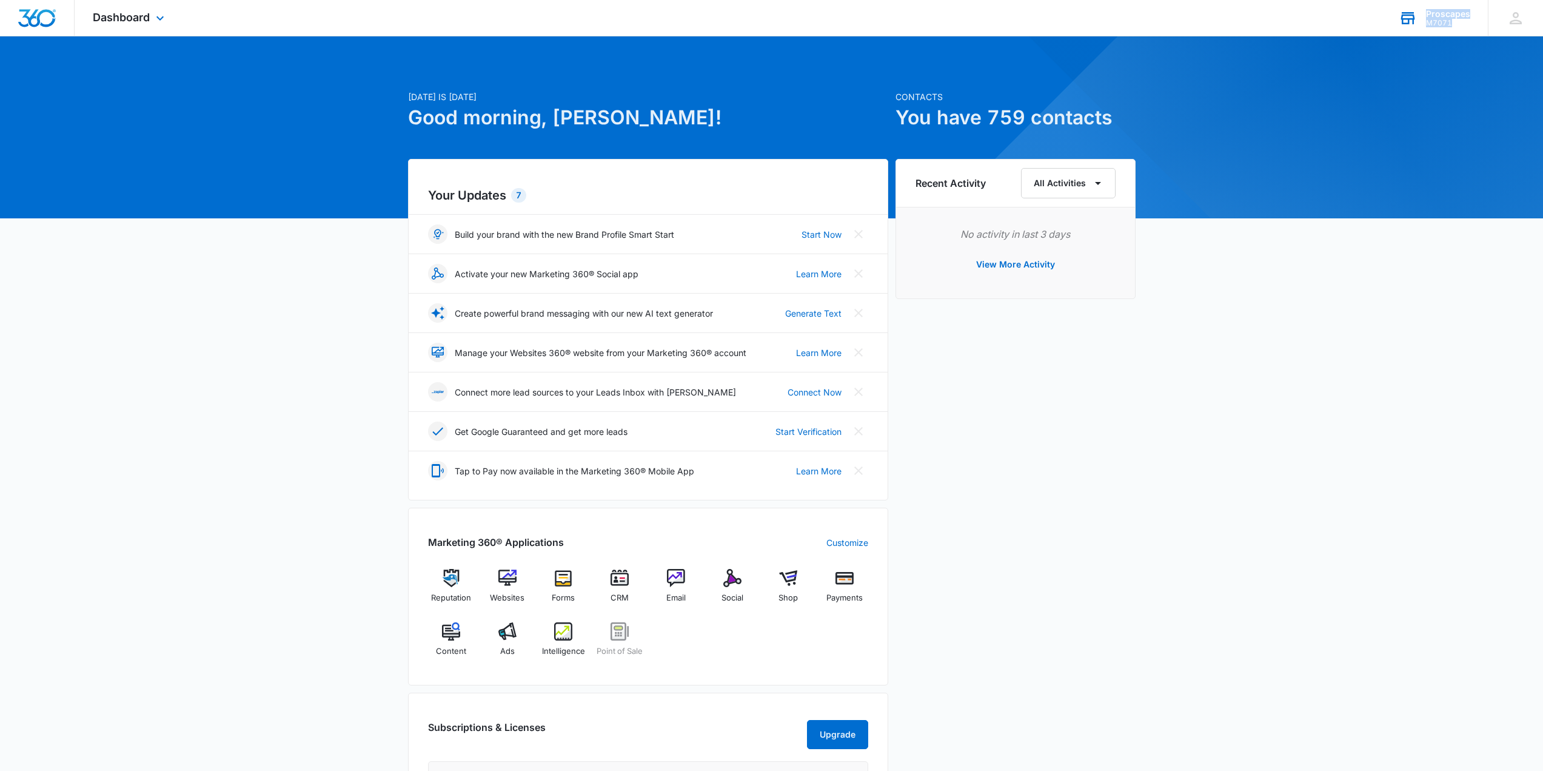
drag, startPoint x: 1459, startPoint y: 26, endPoint x: 1423, endPoint y: 11, distance: 39.4
click at [1423, 11] on div "Proscapes M7071 Your Accounts View All" at bounding box center [1434, 18] width 107 height 36
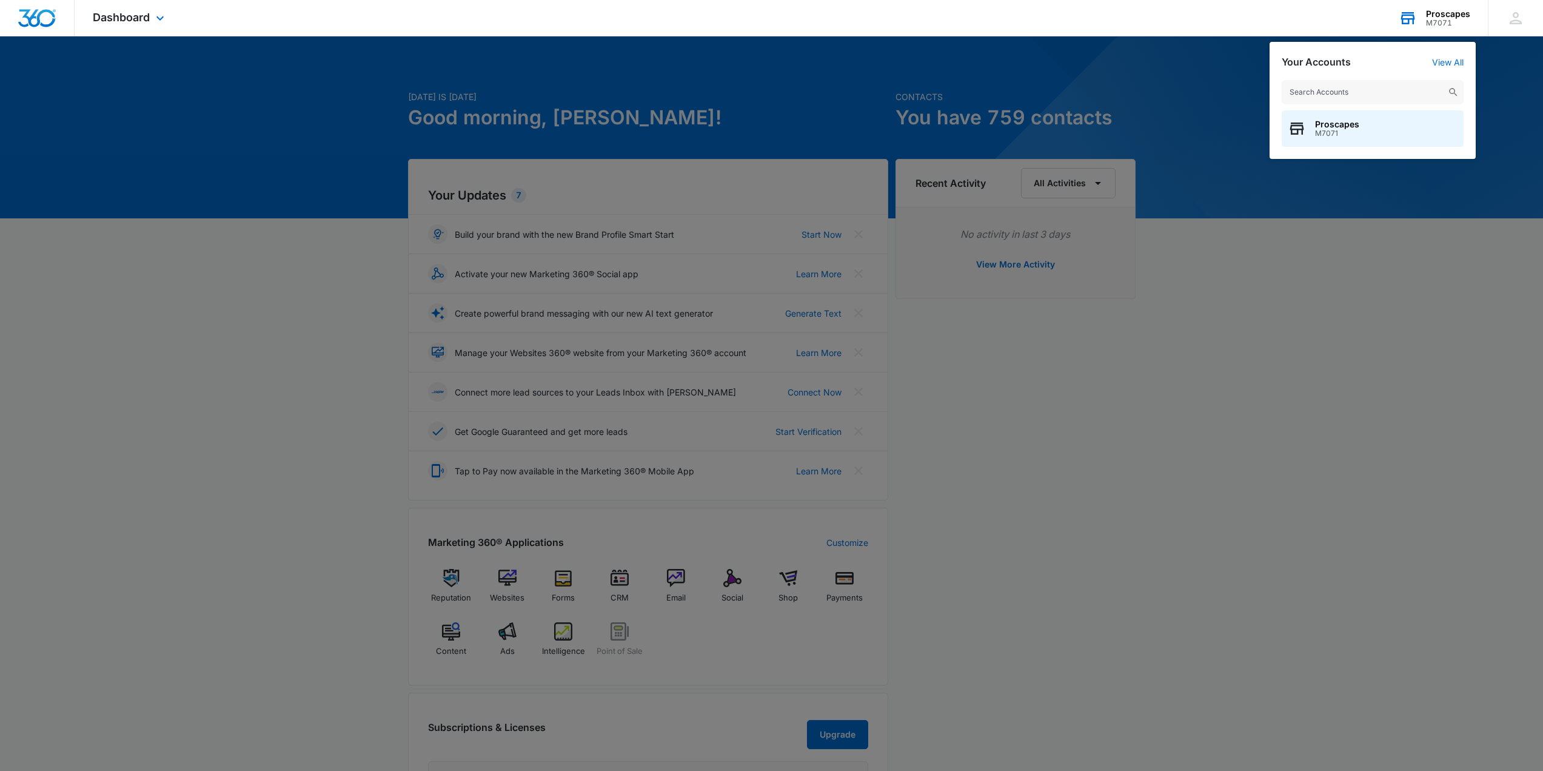
click at [1458, 24] on div "M7071" at bounding box center [1448, 23] width 44 height 8
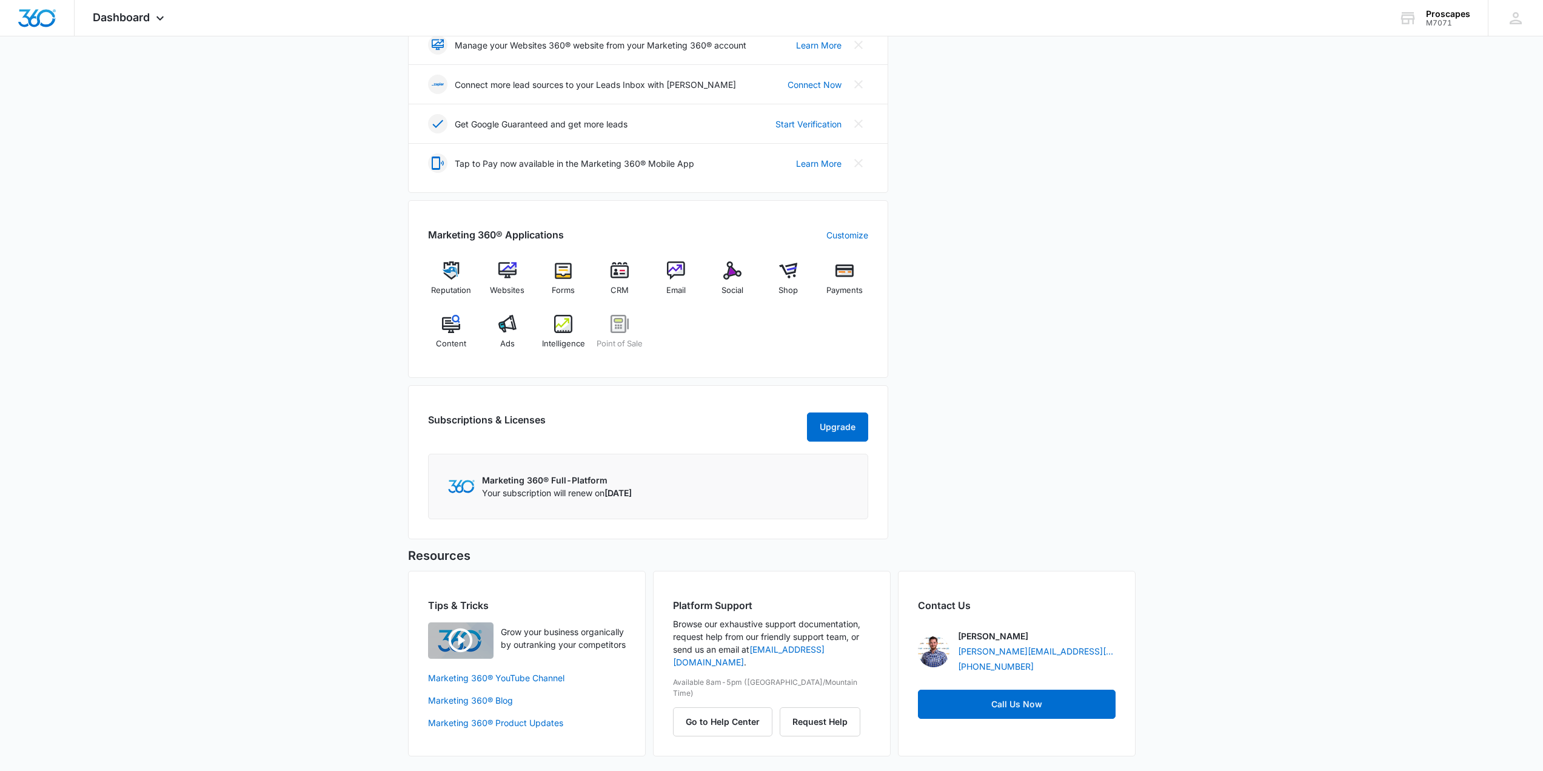
scroll to position [320, 0]
drag, startPoint x: 1070, startPoint y: 648, endPoint x: 957, endPoint y: 655, distance: 113.0
click at [958, 655] on div "[PERSON_NAME] [PERSON_NAME][EMAIL_ADDRESS][PERSON_NAME][DOMAIN_NAME] [PHONE_NUM…" at bounding box center [1037, 650] width 158 height 43
copy link "[PERSON_NAME][EMAIL_ADDRESS][PERSON_NAME][DOMAIN_NAME]"
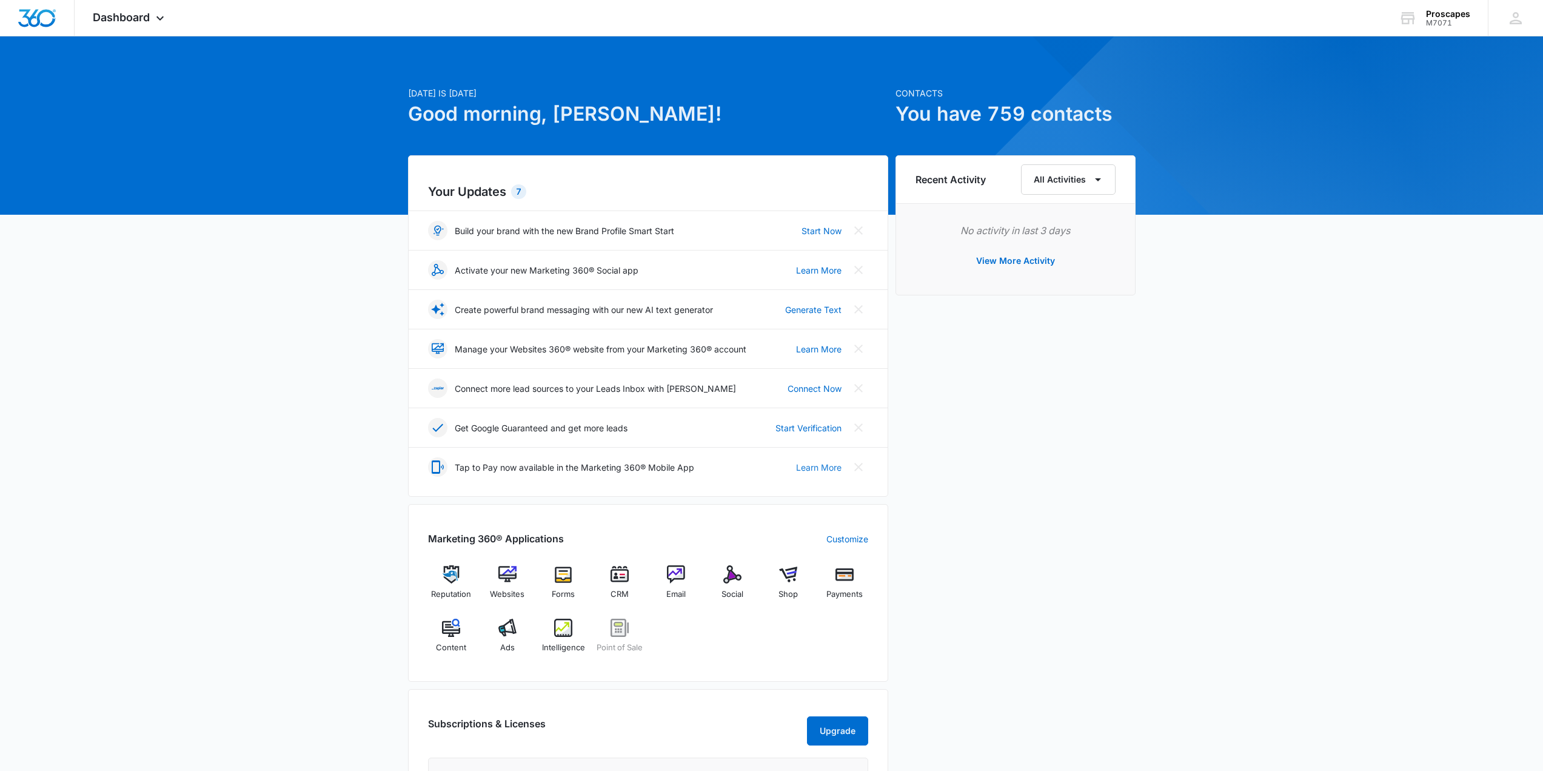
scroll to position [0, 0]
